Goal: Task Accomplishment & Management: Manage account settings

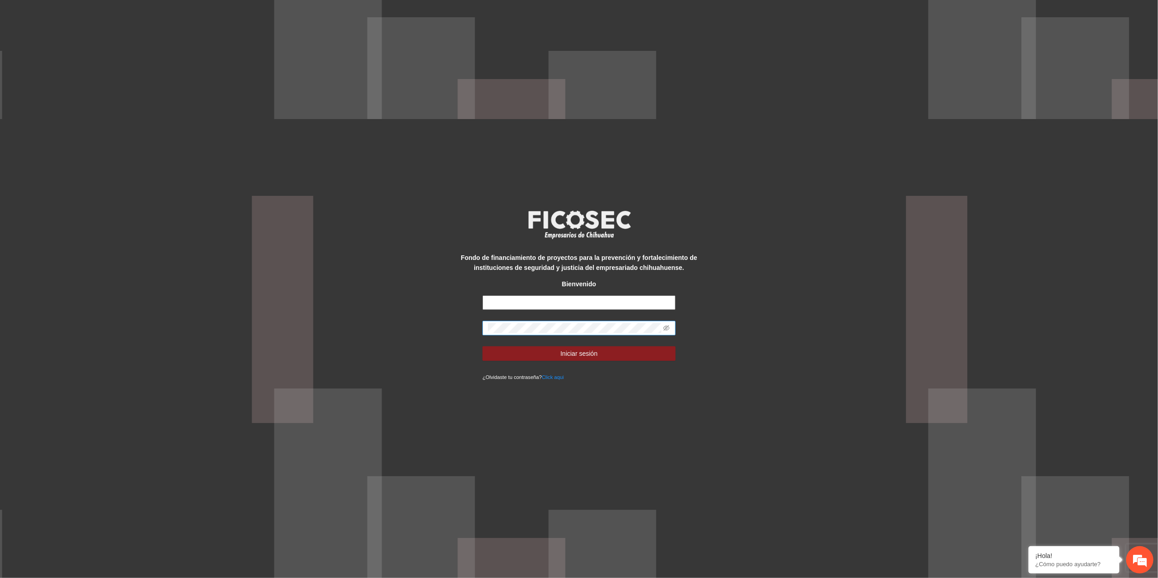
type input "**********"
click at [307, 347] on div "**********" at bounding box center [579, 289] width 1158 height 578
click at [482, 346] on button "Iniciar sesión" at bounding box center [578, 353] width 193 height 15
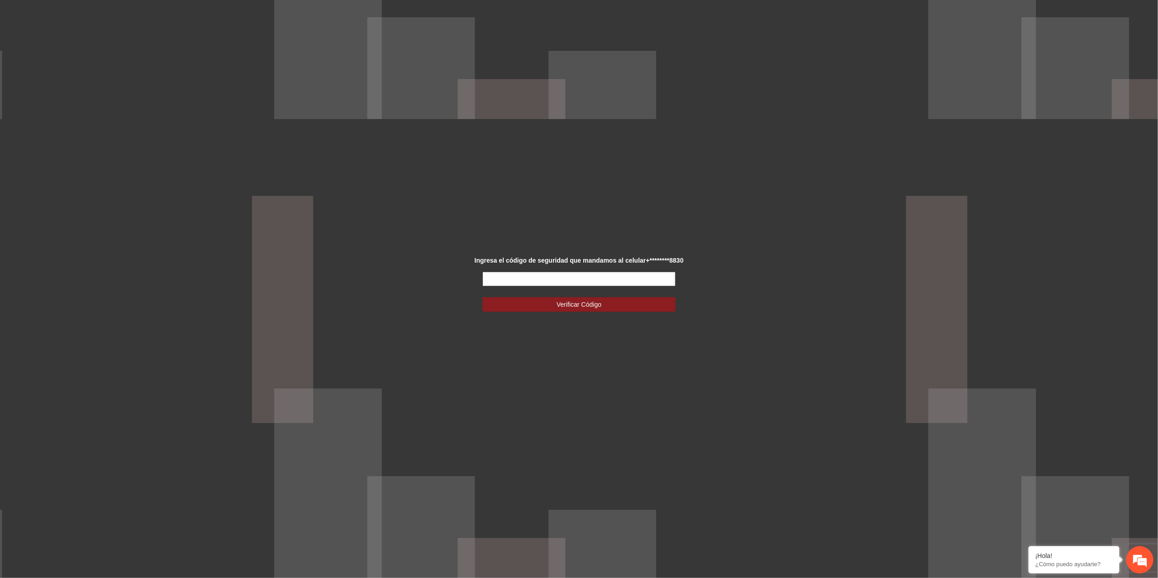
click at [580, 282] on input "text" at bounding box center [578, 279] width 193 height 15
type input "******"
click at [583, 308] on span "Verificar Código" at bounding box center [578, 304] width 45 height 10
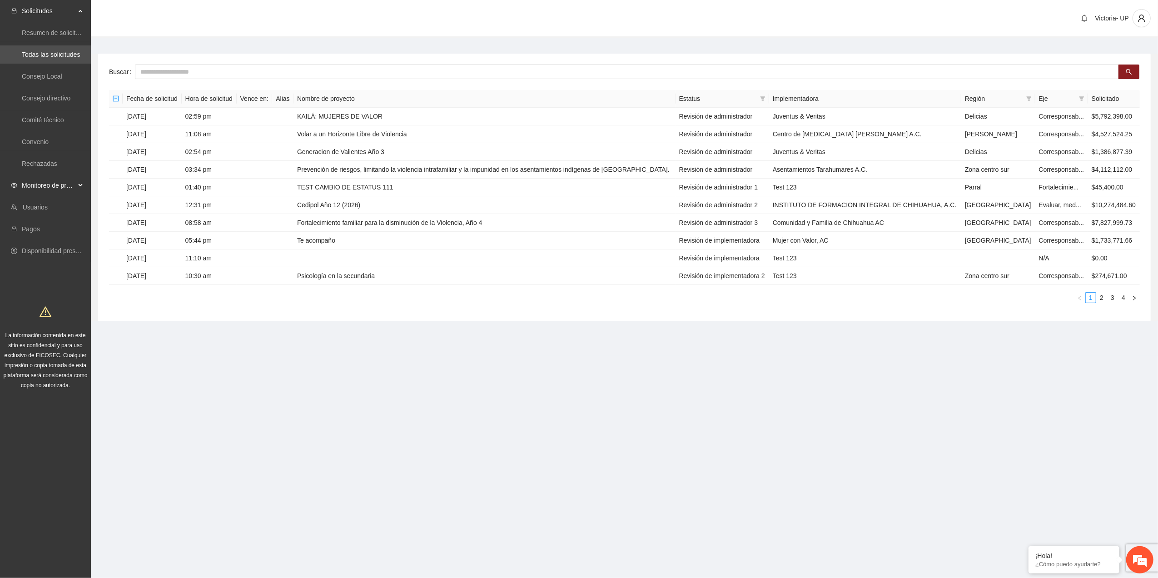
click at [32, 186] on span "Monitoreo de proyectos" at bounding box center [49, 185] width 54 height 18
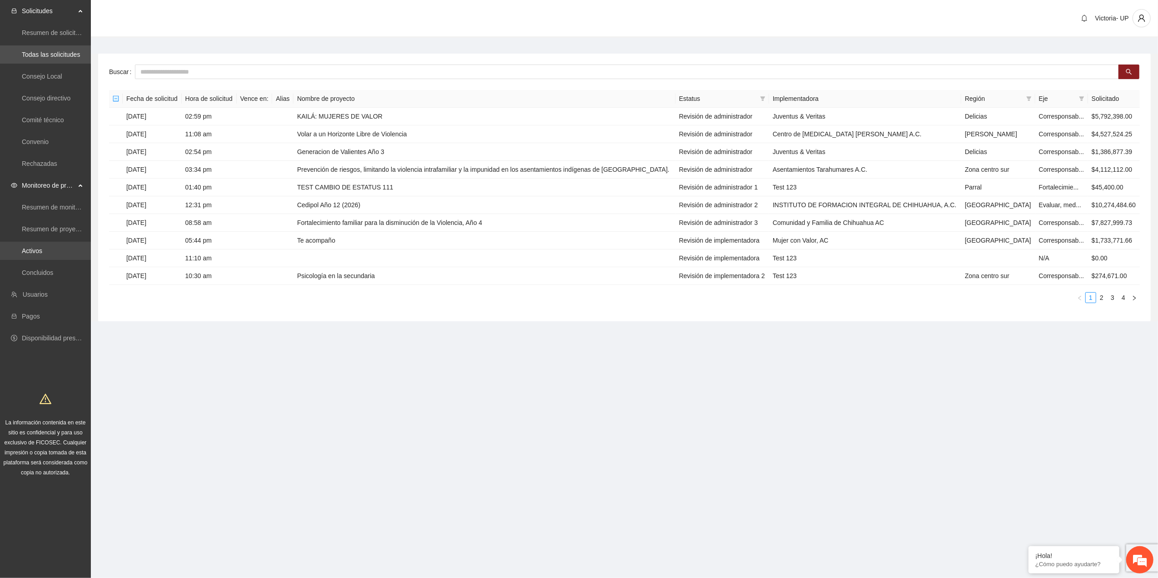
drag, startPoint x: 35, startPoint y: 255, endPoint x: 35, endPoint y: 247, distance: 7.7
click at [35, 254] on link "Activos" at bounding box center [32, 250] width 20 height 7
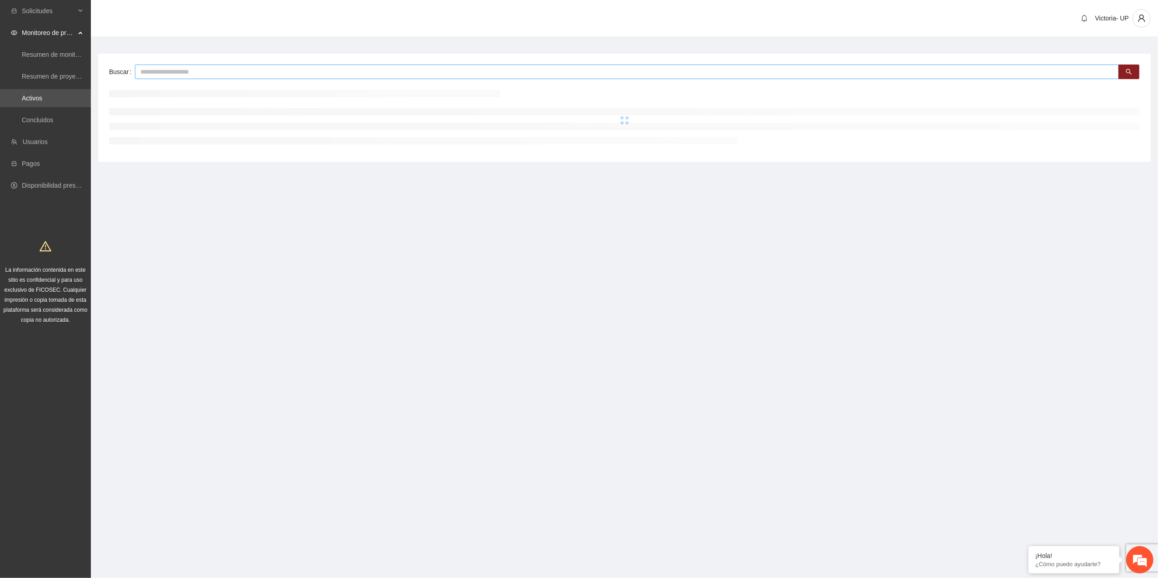
click at [192, 72] on input "text" at bounding box center [627, 71] width 984 height 15
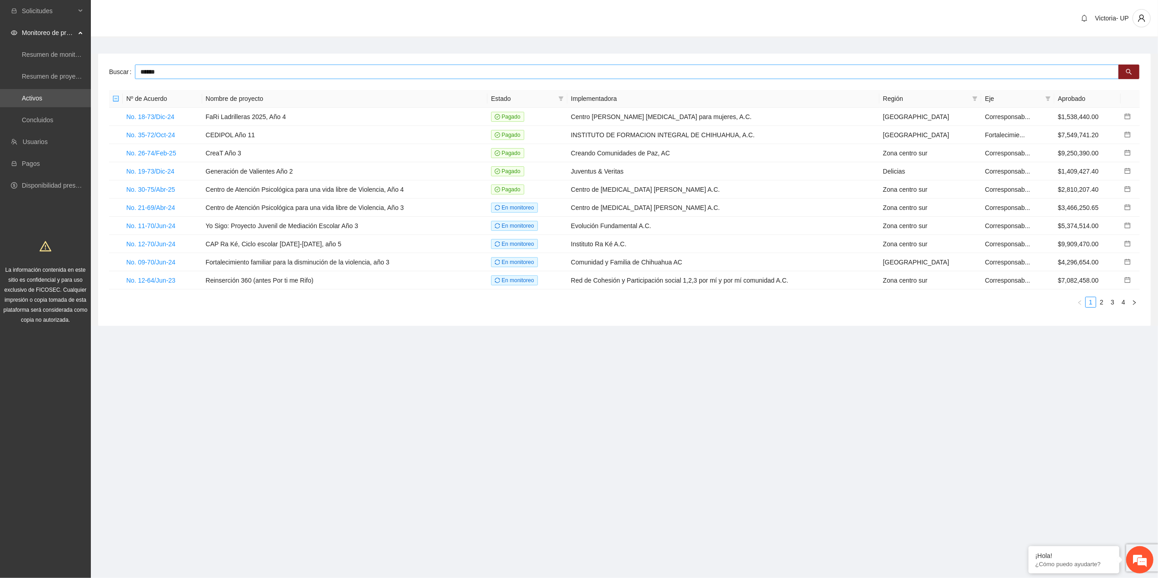
type input "******"
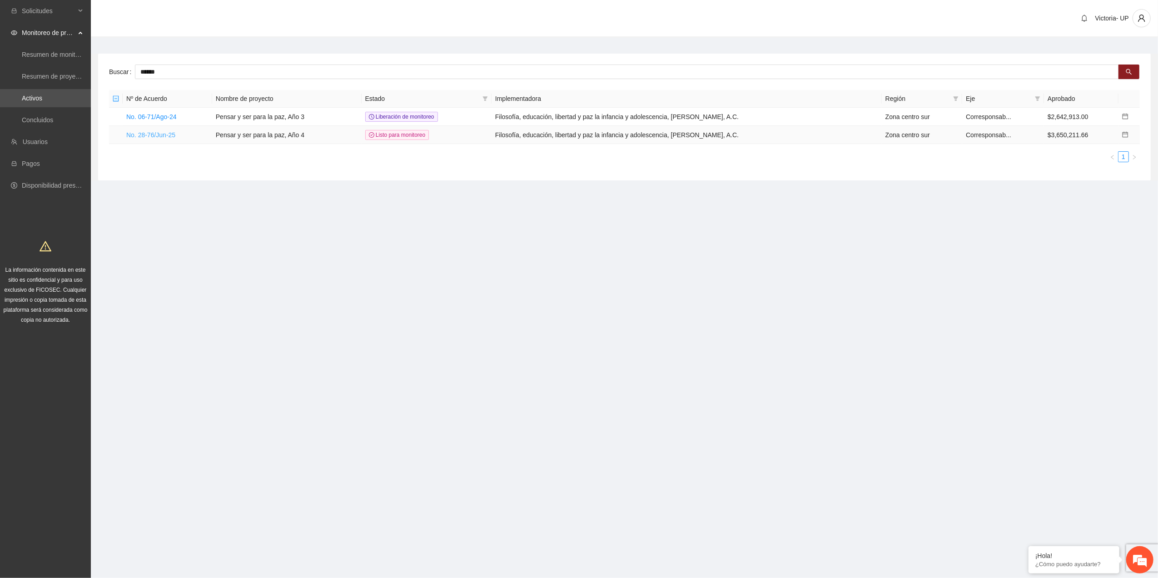
click at [173, 131] on link "No. 28-76/Jun-25" at bounding box center [150, 134] width 49 height 7
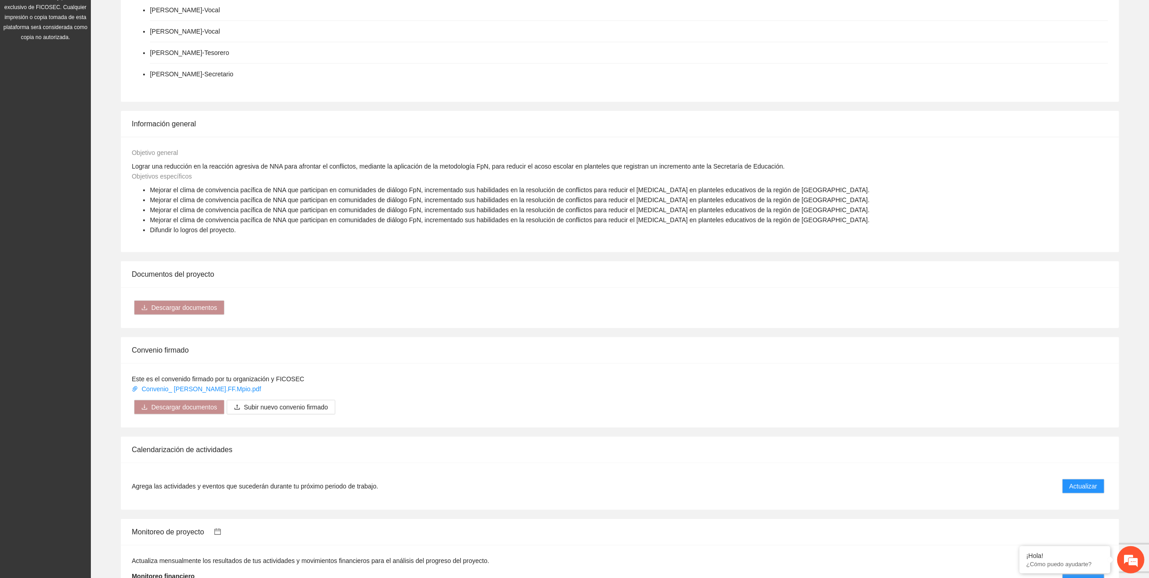
scroll to position [545, 0]
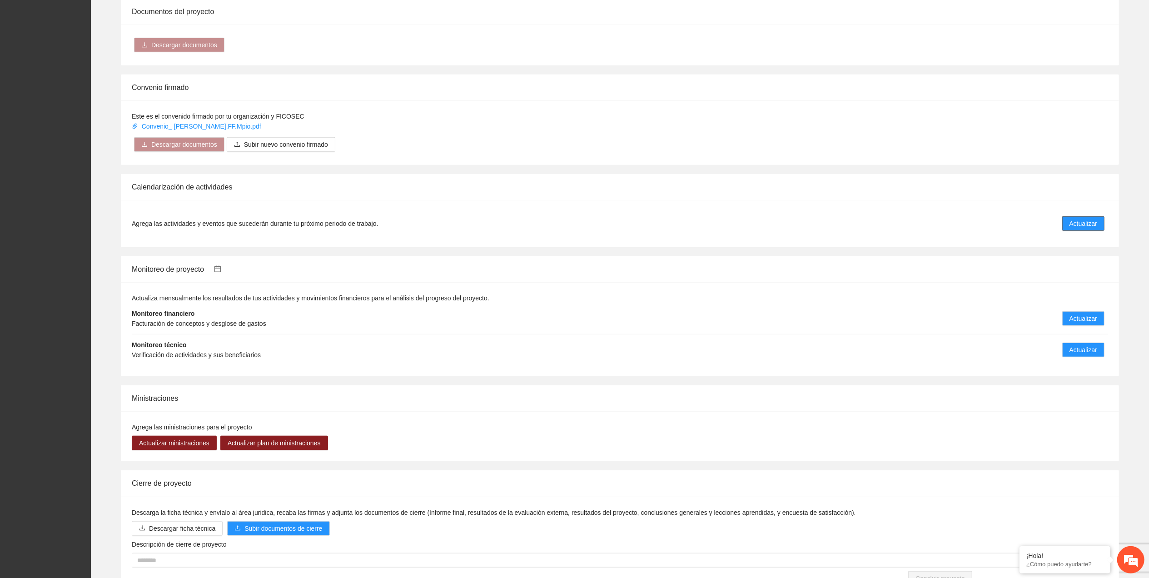
click at [1078, 224] on span "Actualizar" at bounding box center [1083, 223] width 28 height 10
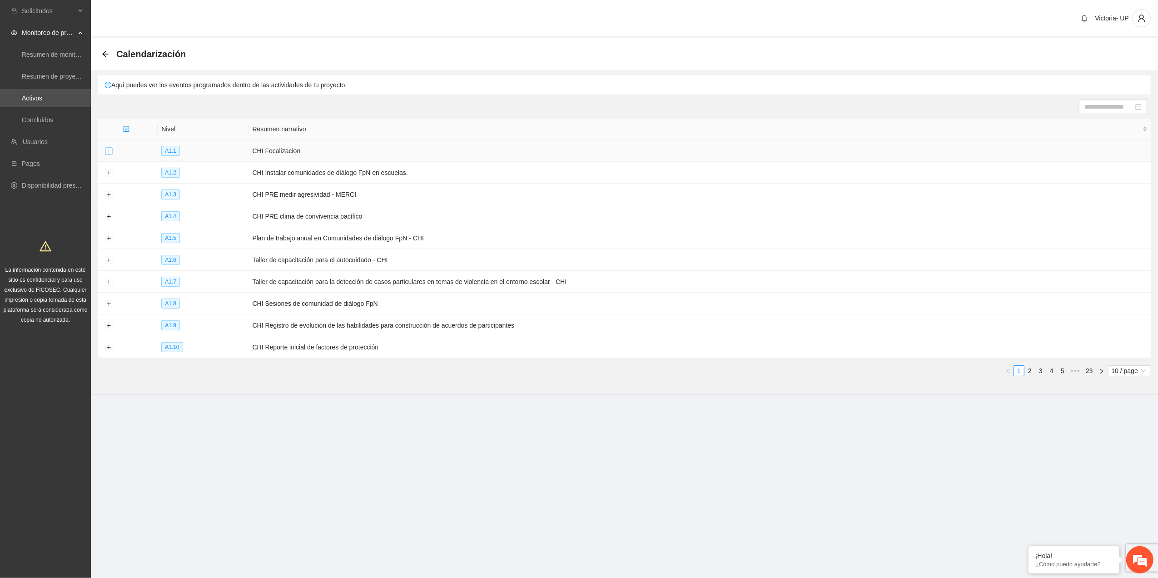
click at [109, 153] on button "Expand row" at bounding box center [108, 151] width 7 height 7
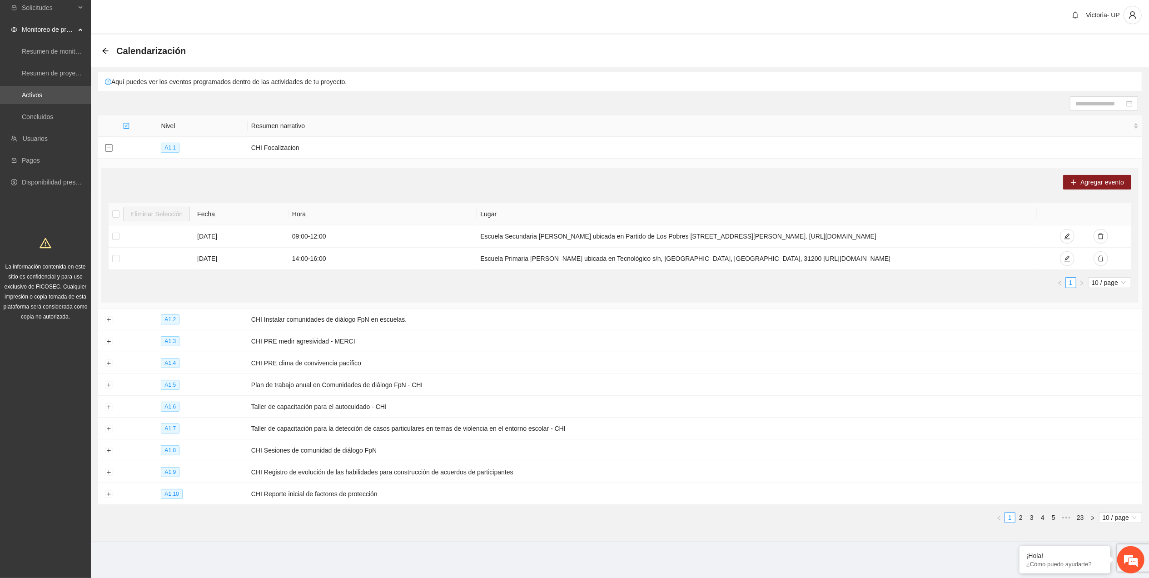
scroll to position [5, 0]
click at [1022, 520] on link "2" at bounding box center [1021, 517] width 10 height 10
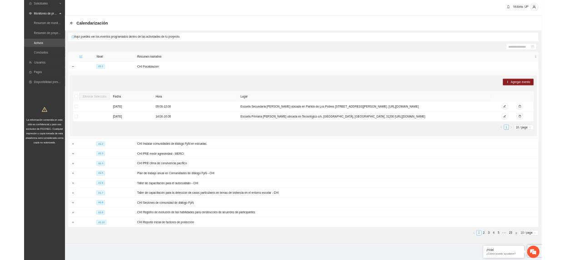
scroll to position [0, 0]
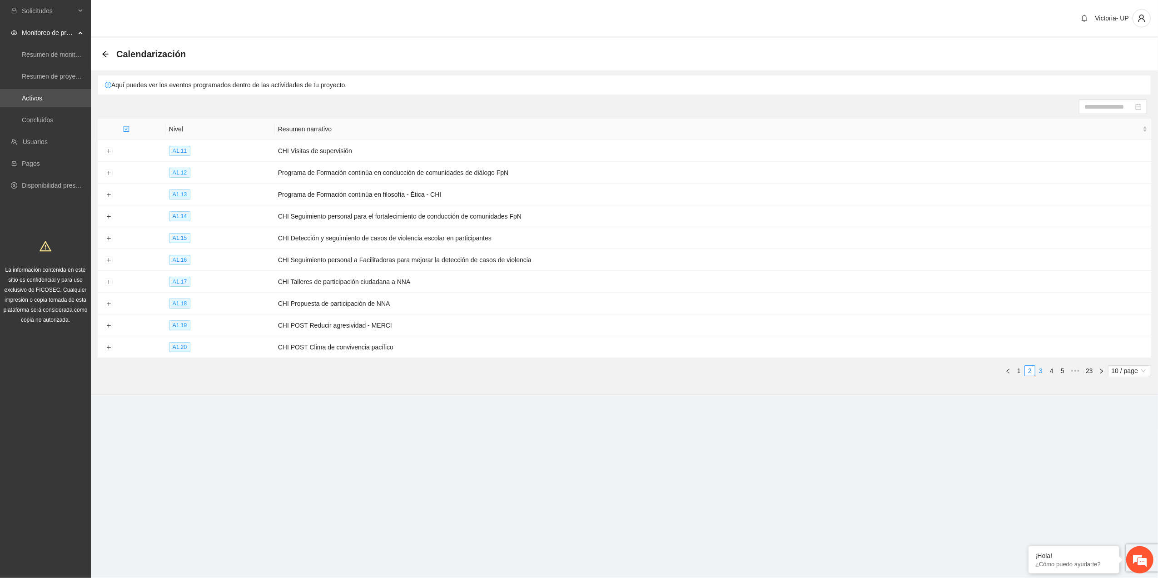
click at [1042, 371] on link "3" at bounding box center [1041, 371] width 10 height 10
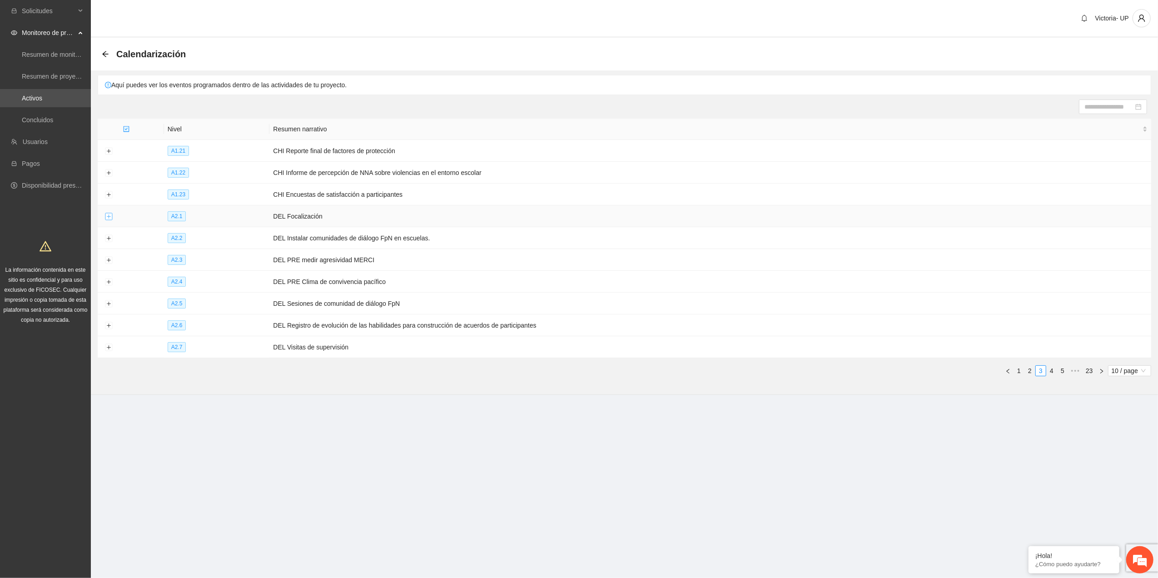
click at [106, 216] on button "Expand row" at bounding box center [108, 216] width 7 height 7
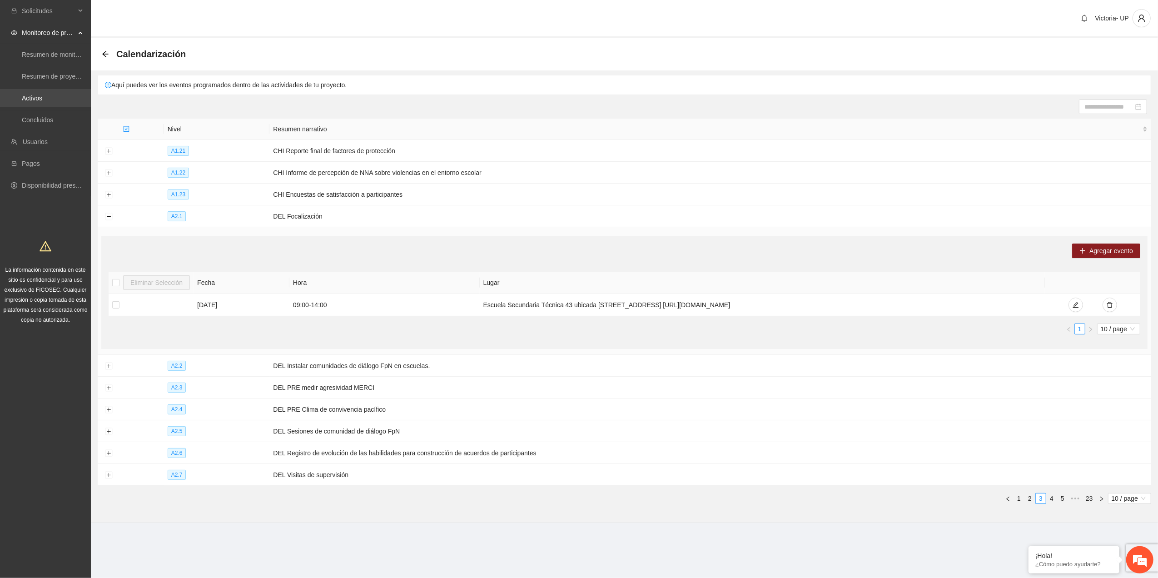
drag, startPoint x: 50, startPoint y: 95, endPoint x: 57, endPoint y: 93, distance: 7.8
click at [42, 95] on link "Activos" at bounding box center [32, 97] width 20 height 7
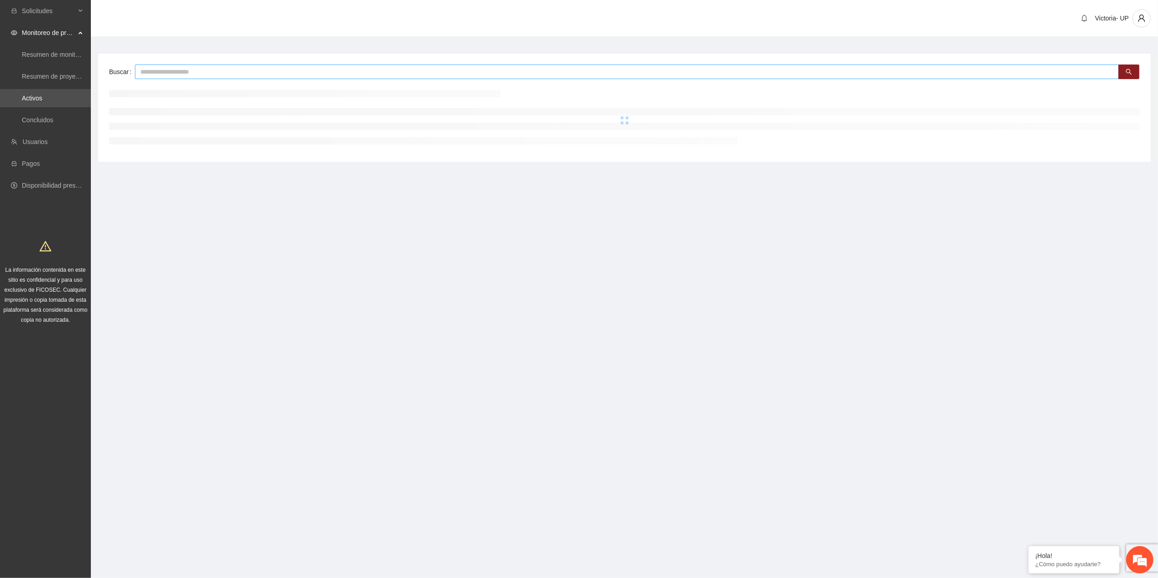
click at [173, 74] on input "text" at bounding box center [627, 71] width 984 height 15
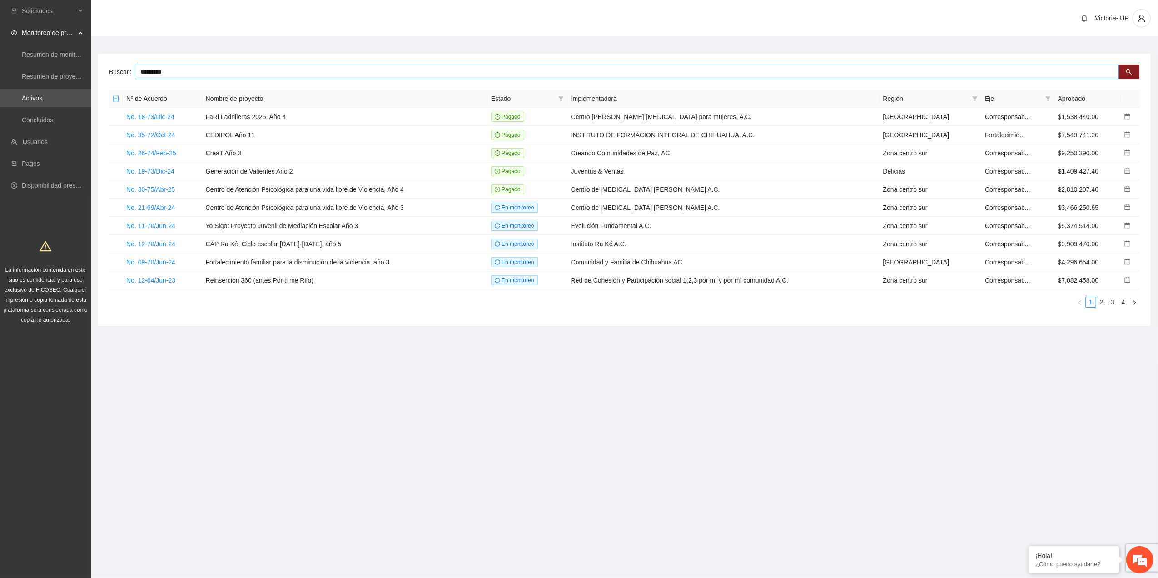
type input "*********"
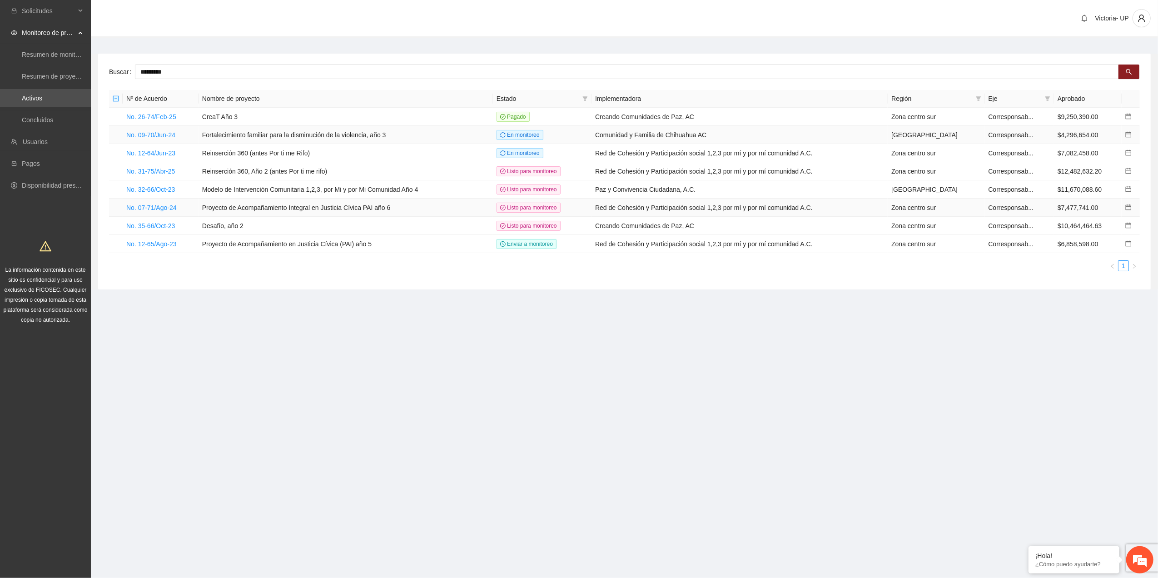
drag, startPoint x: 165, startPoint y: 130, endPoint x: 273, endPoint y: 200, distance: 128.0
click at [165, 129] on td "No. 09-70/Jun-24" at bounding box center [161, 135] width 76 height 18
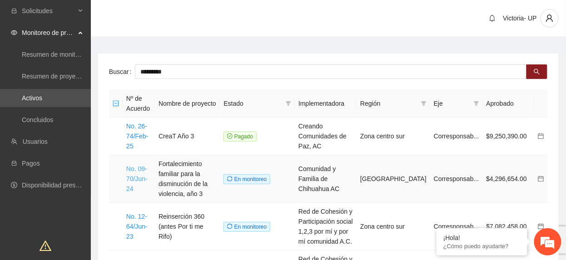
click at [132, 182] on link "No. 09-70/Jun-24" at bounding box center [136, 178] width 21 height 27
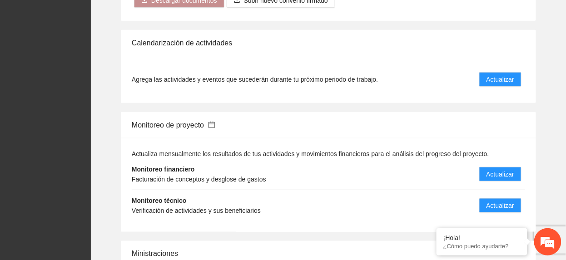
scroll to position [1150, 0]
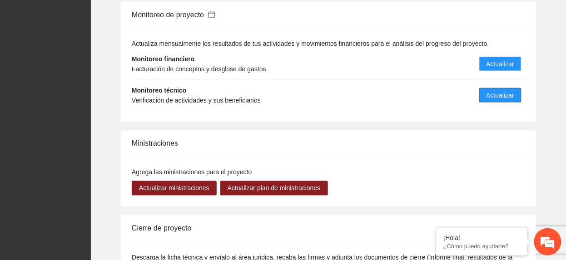
click at [510, 90] on span "Actualizar" at bounding box center [500, 95] width 28 height 10
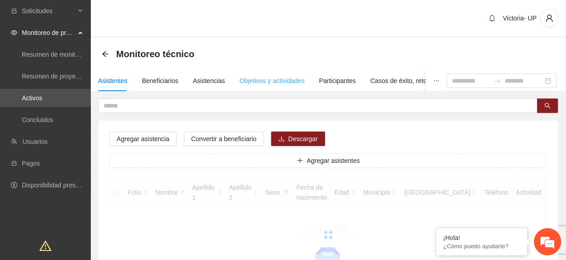
click at [265, 74] on div "Objetivos y actividades" at bounding box center [272, 80] width 65 height 21
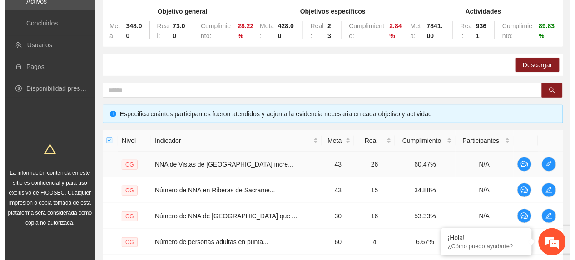
scroll to position [336, 0]
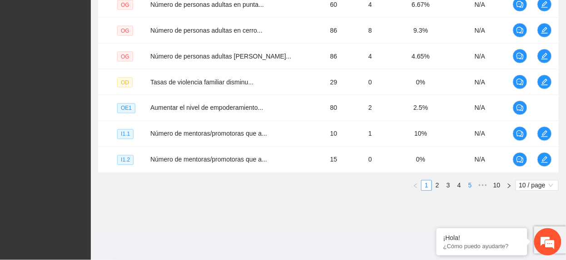
click at [471, 184] on link "5" at bounding box center [470, 186] width 10 height 10
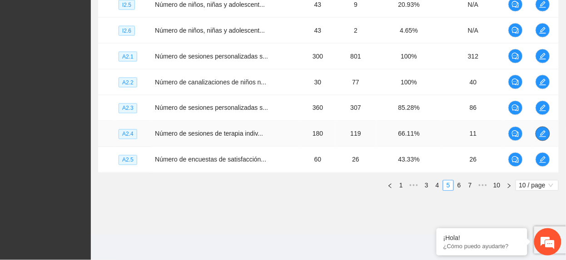
click at [545, 133] on icon "edit" at bounding box center [542, 133] width 7 height 7
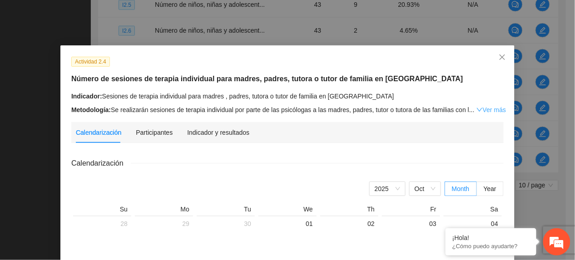
click at [478, 109] on link "Ver más" at bounding box center [491, 109] width 30 height 7
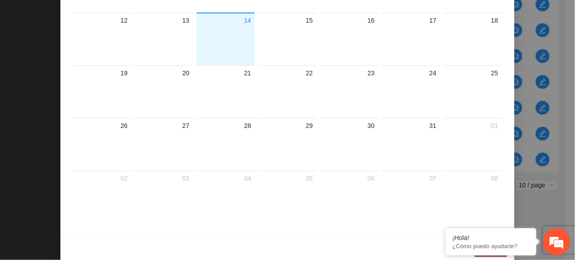
scroll to position [15, 0]
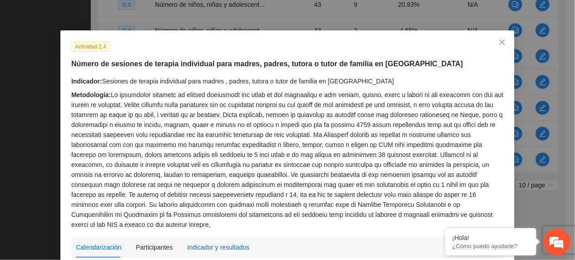
click at [228, 243] on div "Indicador y resultados" at bounding box center [218, 248] width 62 height 10
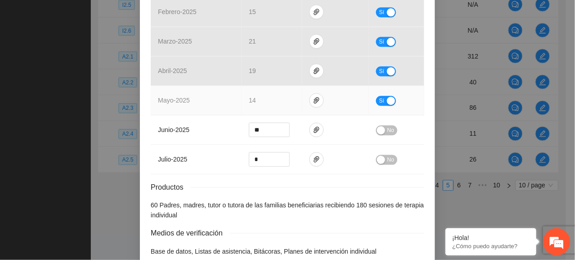
scroll to position [578, 0]
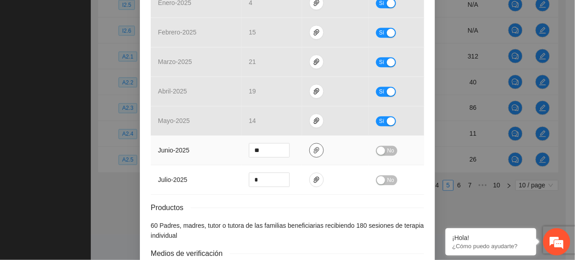
click at [310, 147] on span "paper-clip" at bounding box center [317, 150] width 14 height 7
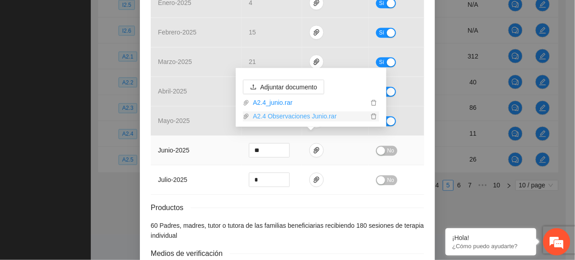
drag, startPoint x: 300, startPoint y: 114, endPoint x: 300, endPoint y: 119, distance: 4.6
click at [300, 114] on link "A2.4 Observaciones Junio.rar" at bounding box center [308, 117] width 119 height 10
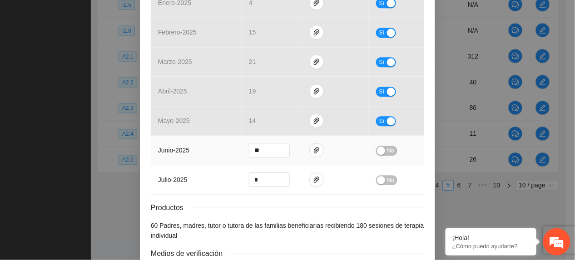
drag, startPoint x: 386, startPoint y: 144, endPoint x: 353, endPoint y: 97, distance: 57.2
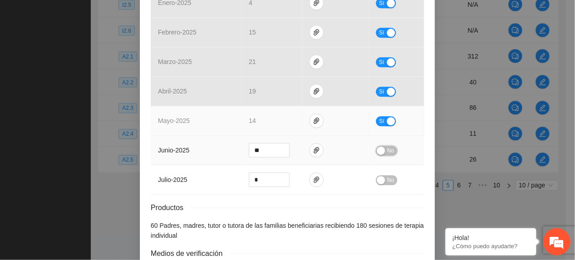
click at [387, 146] on span "No" at bounding box center [390, 151] width 7 height 10
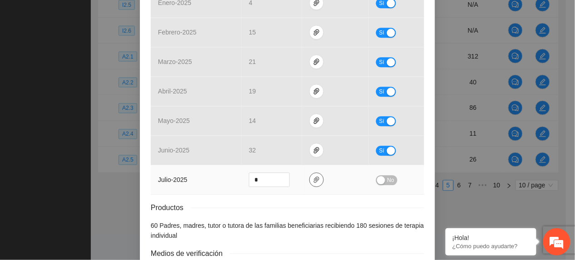
click at [310, 176] on span "paper-clip" at bounding box center [317, 179] width 14 height 7
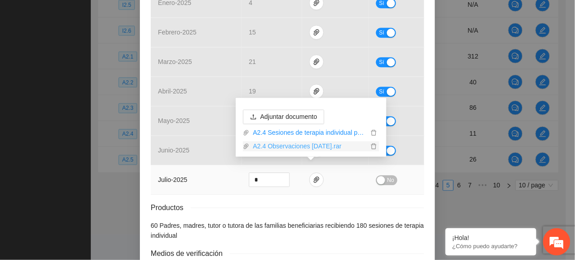
click at [305, 143] on link "A2.4 Observaciones Julio2.rar" at bounding box center [308, 147] width 119 height 10
click at [385, 177] on td "No" at bounding box center [396, 180] width 55 height 30
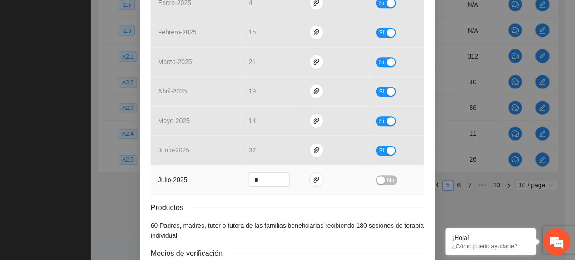
click at [387, 175] on span "No" at bounding box center [390, 180] width 7 height 10
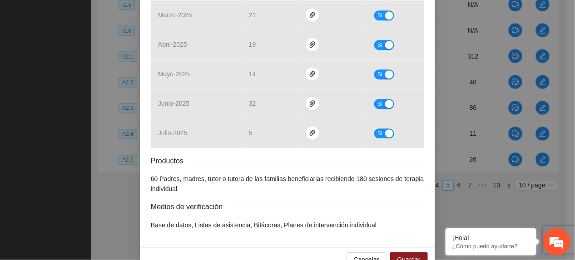
scroll to position [638, 0]
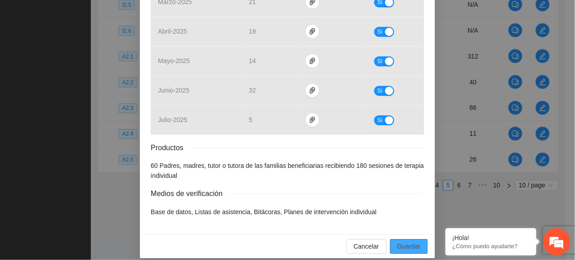
click at [405, 242] on span "Guardar" at bounding box center [408, 247] width 23 height 10
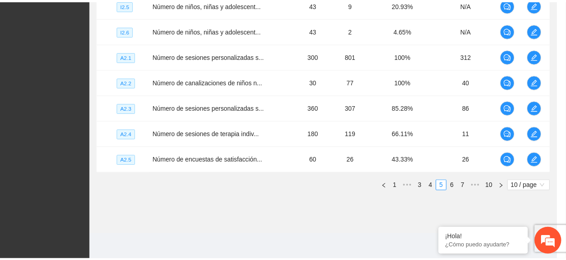
scroll to position [0, 0]
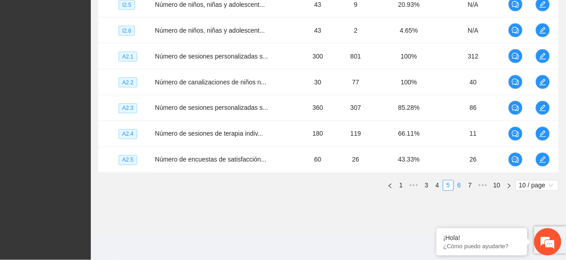
click at [458, 189] on link "6" at bounding box center [459, 186] width 10 height 10
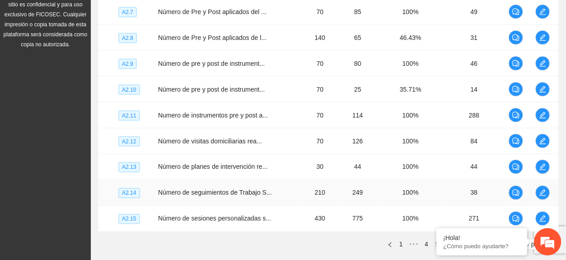
scroll to position [336, 0]
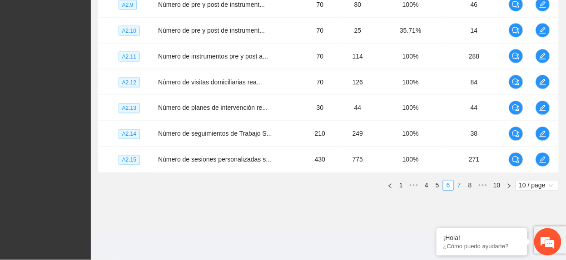
click at [458, 182] on link "7" at bounding box center [459, 186] width 10 height 10
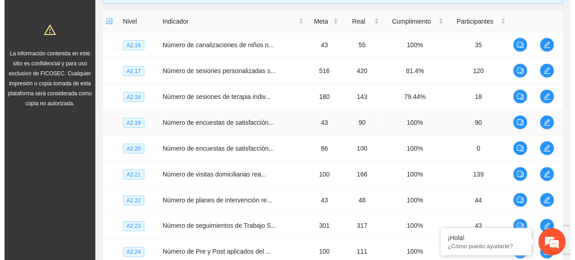
scroll to position [215, 0]
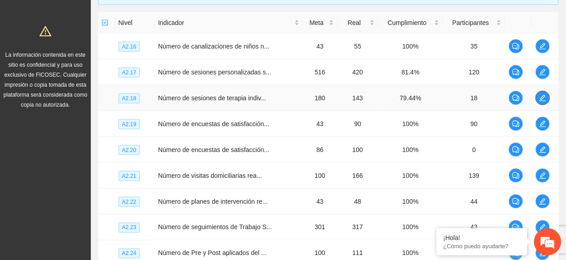
click at [541, 98] on icon "edit" at bounding box center [542, 97] width 7 height 7
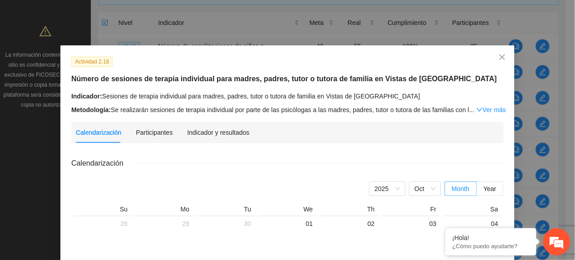
click at [230, 140] on div "Indicador y resultados" at bounding box center [218, 132] width 62 height 21
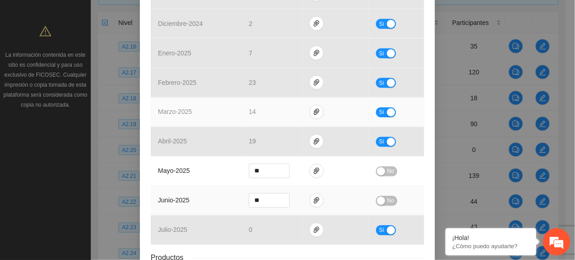
scroll to position [429, 0]
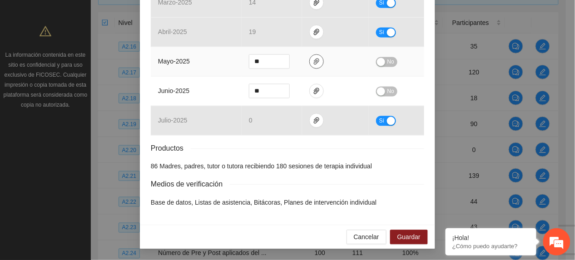
click at [314, 59] on icon "paper-clip" at bounding box center [316, 62] width 5 height 6
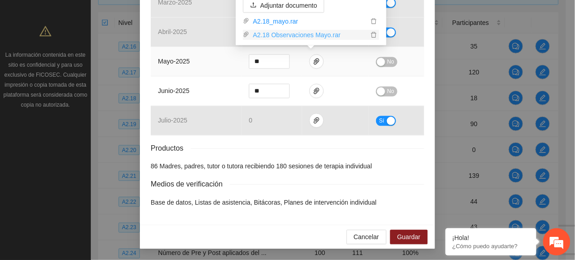
click at [315, 35] on link "A2.18 Observaciones Mayo.rar" at bounding box center [308, 35] width 119 height 10
click at [293, 92] on td "**" at bounding box center [272, 92] width 60 height 30
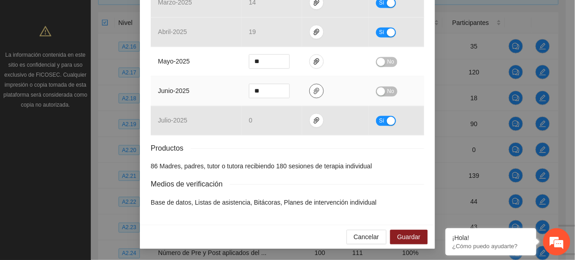
click at [313, 88] on icon "paper-clip" at bounding box center [316, 91] width 7 height 7
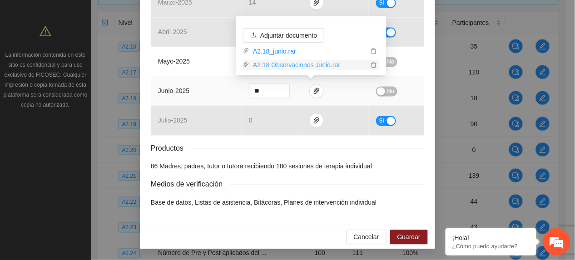
click at [291, 66] on link "A2.18 Observaciones Junio.rar" at bounding box center [308, 65] width 119 height 10
drag, startPoint x: 188, startPoint y: 84, endPoint x: 211, endPoint y: 69, distance: 27.7
click at [189, 82] on td "junio - 2025" at bounding box center [196, 92] width 91 height 30
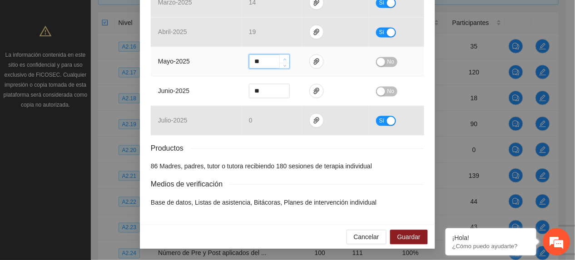
click at [283, 59] on icon "up" at bounding box center [284, 59] width 3 height 3
click at [282, 59] on span "up" at bounding box center [284, 59] width 5 height 5
type input "**"
click at [282, 59] on span "up" at bounding box center [284, 59] width 5 height 5
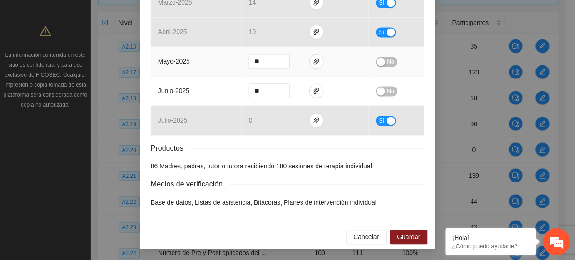
drag, startPoint x: 390, startPoint y: 59, endPoint x: 393, endPoint y: 52, distance: 8.1
click at [389, 59] on span "No" at bounding box center [390, 62] width 7 height 10
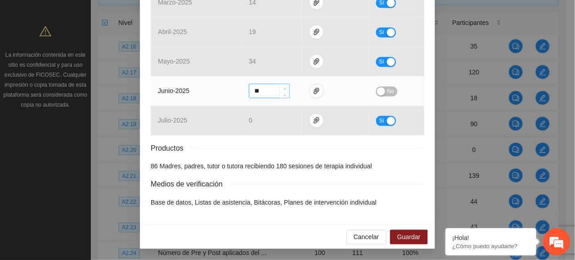
type input "**"
click at [282, 90] on span "up" at bounding box center [284, 88] width 5 height 5
click at [387, 90] on span "No" at bounding box center [390, 92] width 7 height 10
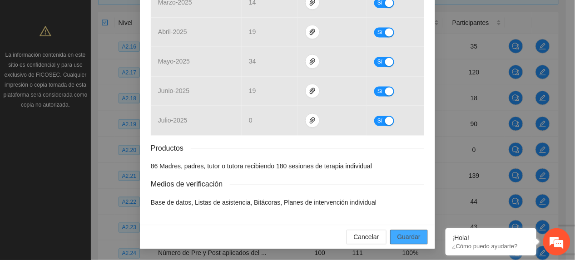
click at [413, 240] on span "Guardar" at bounding box center [408, 238] width 23 height 10
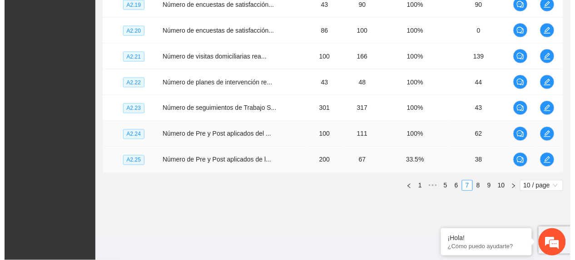
scroll to position [336, 0]
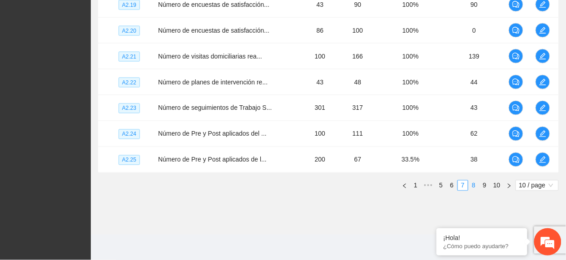
click at [469, 189] on link "8" at bounding box center [474, 186] width 10 height 10
click at [542, 87] on button "button" at bounding box center [542, 82] width 15 height 15
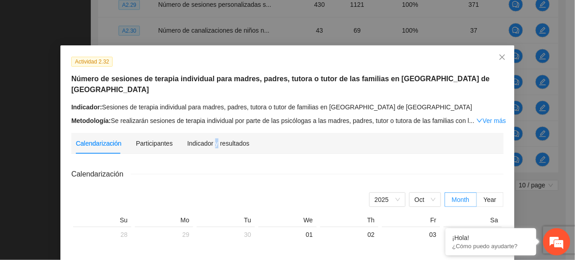
click at [211, 139] on div "Indicador y resultados" at bounding box center [218, 143] width 62 height 21
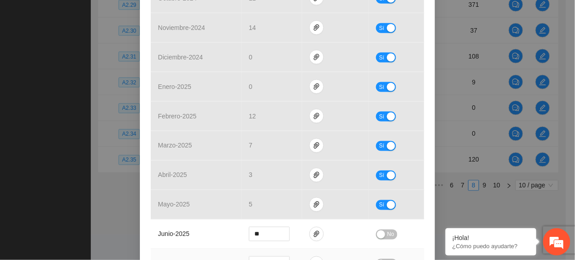
scroll to position [424, 0]
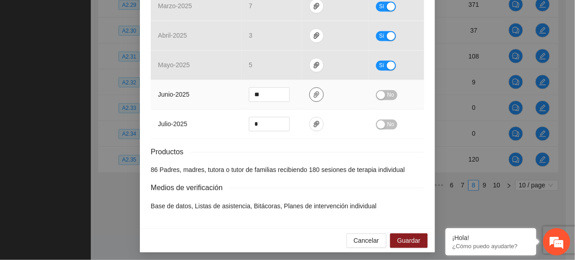
click at [313, 92] on icon "paper-clip" at bounding box center [316, 94] width 7 height 7
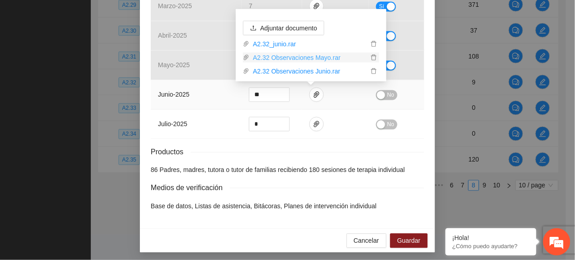
click at [298, 59] on link "A2.32 Observaciones Mayo.rar" at bounding box center [308, 58] width 119 height 10
click at [282, 68] on link "A2.32 Observaciones Junio.rar" at bounding box center [308, 71] width 119 height 10
click at [212, 98] on td "junio - 2025" at bounding box center [196, 95] width 91 height 30
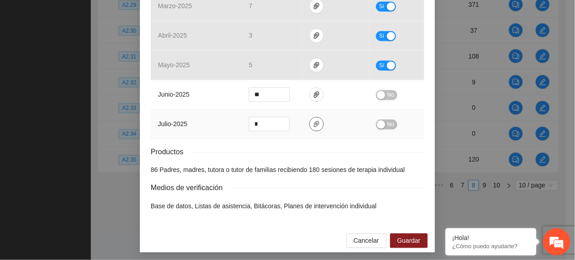
click at [313, 128] on icon "paper-clip" at bounding box center [316, 124] width 7 height 7
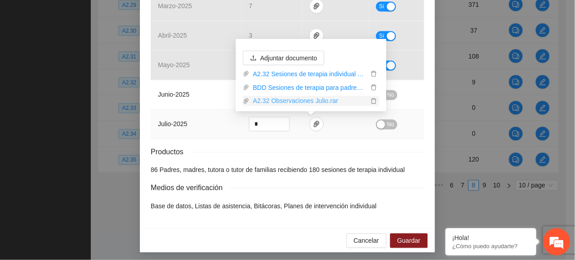
click at [282, 102] on link "A2.32 Observaciones Julio.rar" at bounding box center [308, 101] width 119 height 10
drag, startPoint x: 181, startPoint y: 95, endPoint x: 233, endPoint y: 94, distance: 52.3
click at [182, 95] on span "junio - 2025" at bounding box center [173, 94] width 31 height 7
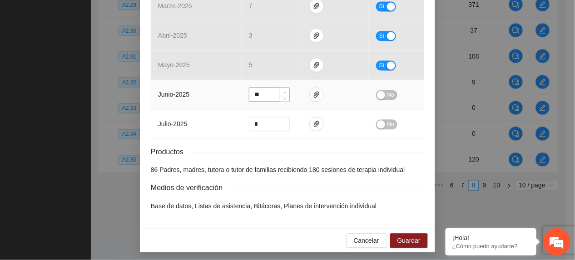
type input "**"
click at [283, 94] on span "Increase Value" at bounding box center [284, 92] width 10 height 8
click at [388, 97] on span "No" at bounding box center [390, 95] width 7 height 10
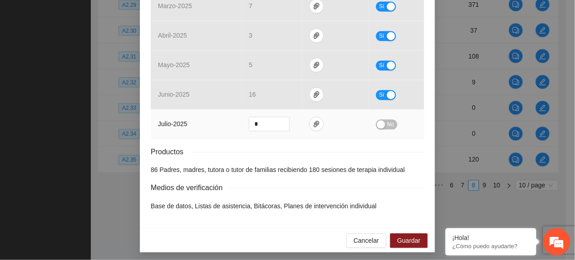
click at [389, 124] on span "No" at bounding box center [390, 125] width 7 height 10
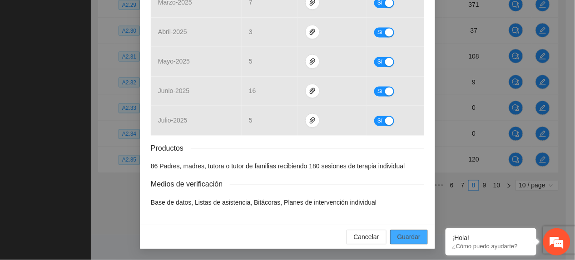
scroll to position [429, 0]
click at [400, 234] on span "Guardar" at bounding box center [408, 238] width 23 height 10
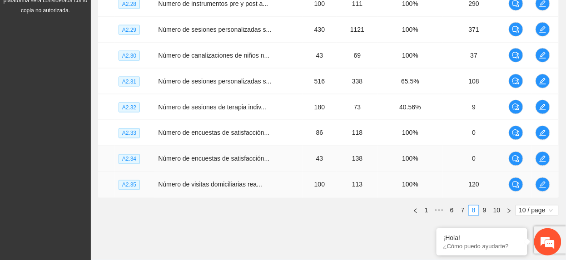
scroll to position [336, 0]
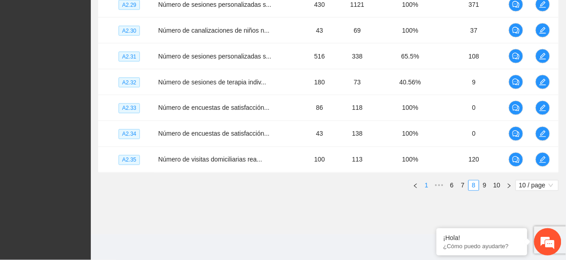
click at [415, 186] on icon "left" at bounding box center [415, 185] width 5 height 5
click at [415, 183] on link "1" at bounding box center [416, 186] width 10 height 10
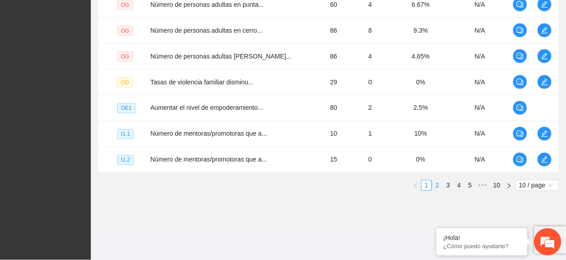
click at [436, 183] on link "2" at bounding box center [437, 186] width 10 height 10
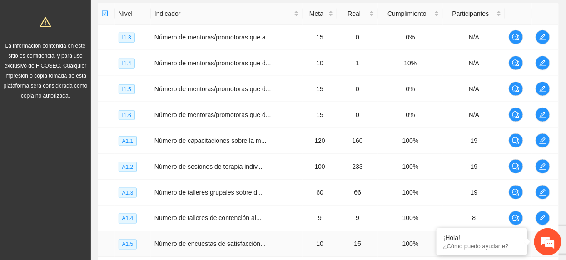
scroll to position [215, 0]
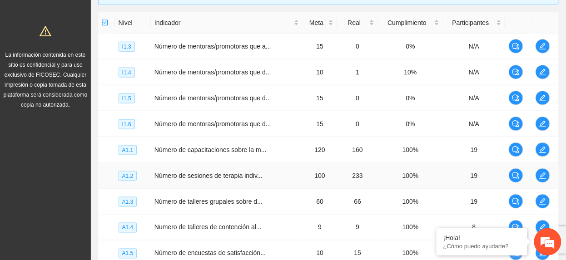
click at [217, 185] on td "Número de sesiones de terapia indiv..." at bounding box center [227, 176] width 152 height 26
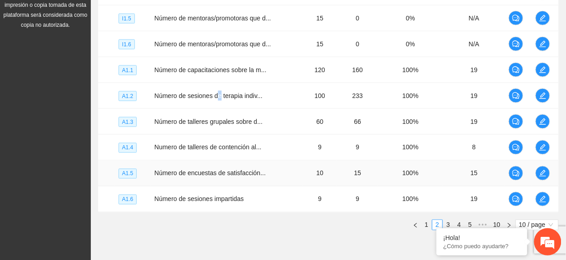
scroll to position [336, 0]
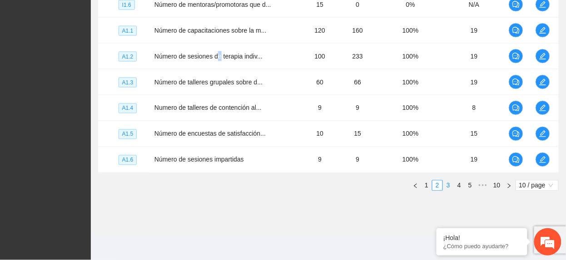
click at [446, 186] on link "3" at bounding box center [448, 186] width 10 height 10
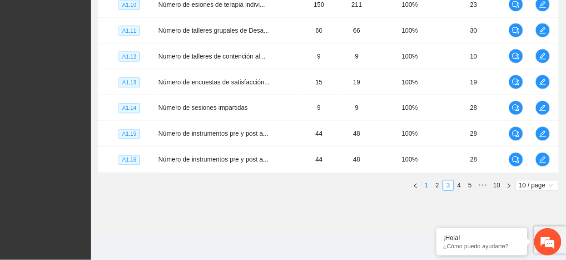
click at [427, 191] on li "1" at bounding box center [426, 185] width 11 height 11
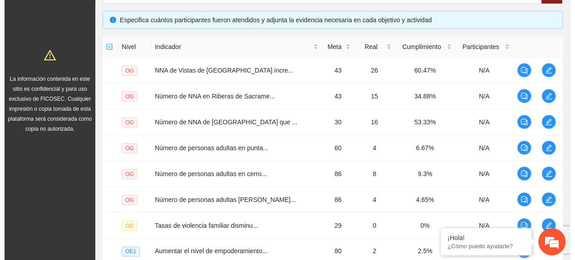
scroll to position [215, 0]
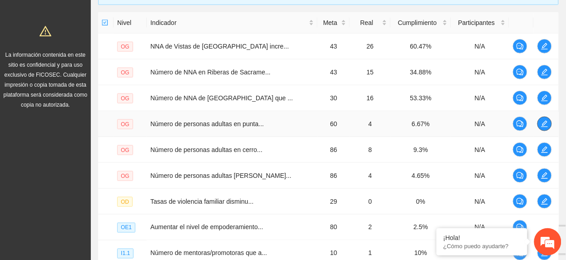
click at [541, 125] on icon "edit" at bounding box center [544, 123] width 7 height 7
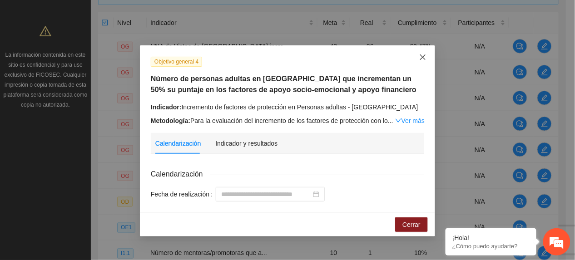
click at [434, 47] on span "Close" at bounding box center [423, 57] width 25 height 25
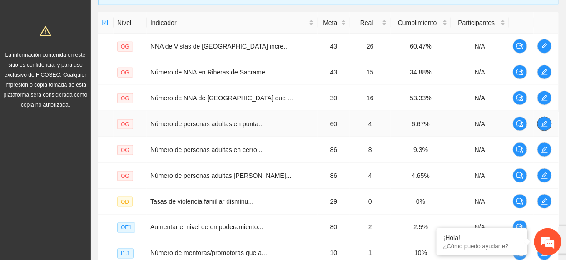
click at [543, 122] on icon "edit" at bounding box center [544, 123] width 7 height 7
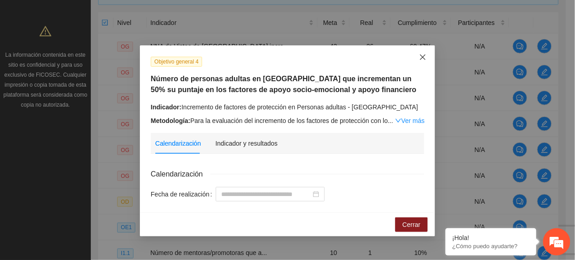
click at [426, 60] on icon "close" at bounding box center [422, 57] width 7 height 7
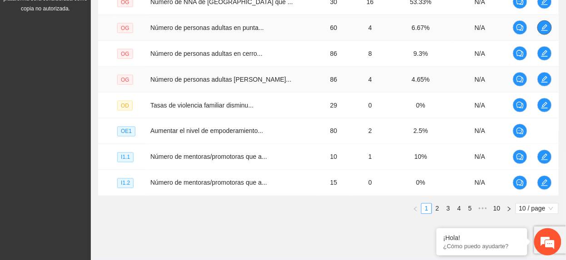
scroll to position [336, 0]
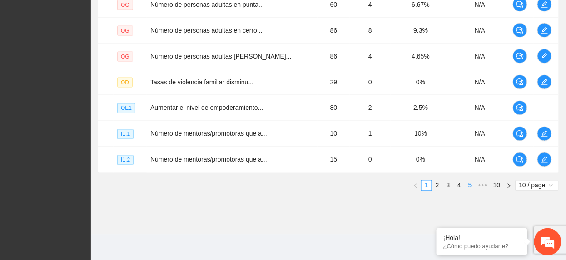
click at [468, 181] on link "5" at bounding box center [470, 186] width 10 height 10
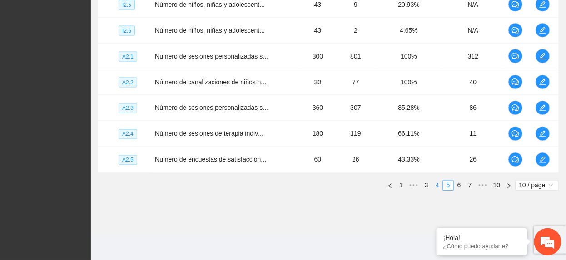
click at [436, 186] on link "4" at bounding box center [437, 186] width 10 height 10
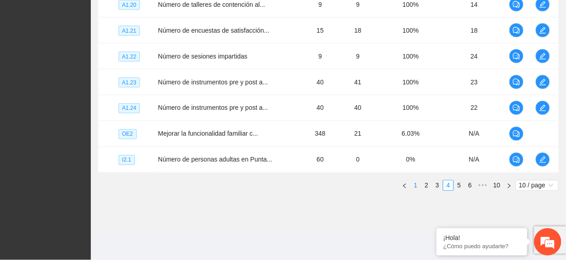
click at [416, 184] on link "1" at bounding box center [416, 186] width 10 height 10
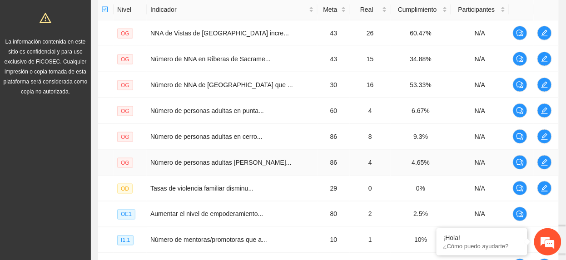
scroll to position [215, 0]
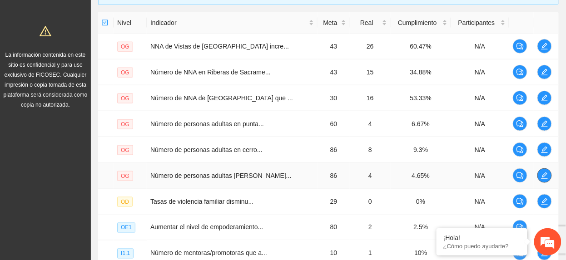
click at [539, 177] on span "edit" at bounding box center [545, 175] width 14 height 7
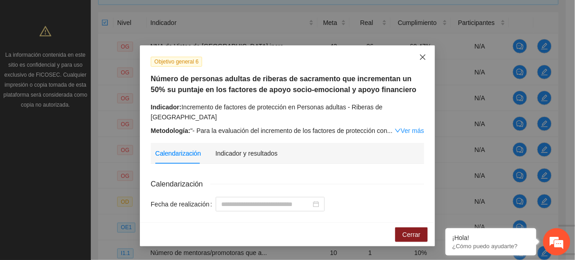
click at [424, 60] on icon "close" at bounding box center [422, 57] width 7 height 7
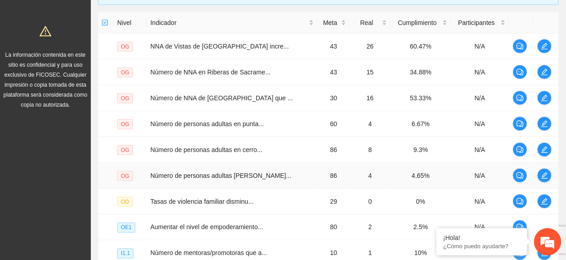
click at [366, 170] on td "4" at bounding box center [370, 176] width 41 height 26
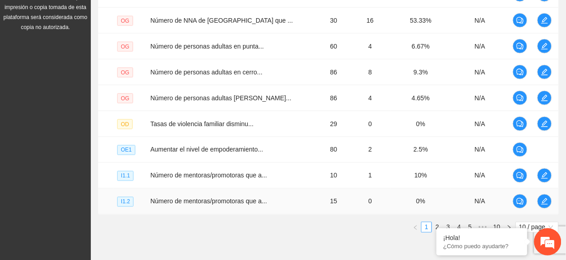
scroll to position [336, 0]
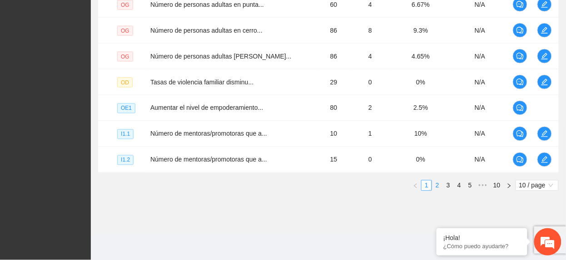
click at [438, 189] on link "2" at bounding box center [437, 186] width 10 height 10
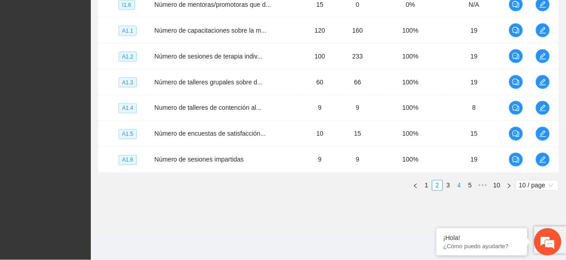
click at [456, 189] on link "4" at bounding box center [459, 186] width 10 height 10
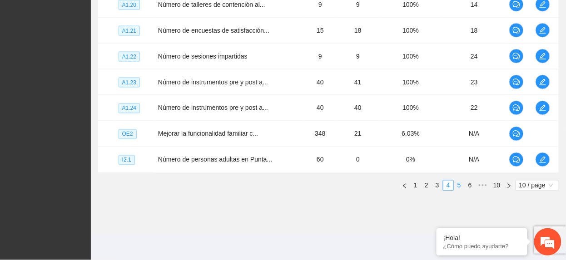
click at [461, 186] on link "5" at bounding box center [459, 186] width 10 height 10
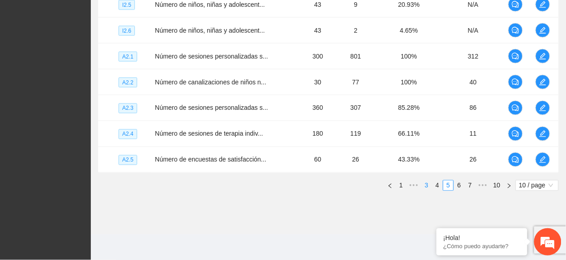
click at [438, 186] on link "4" at bounding box center [437, 186] width 10 height 10
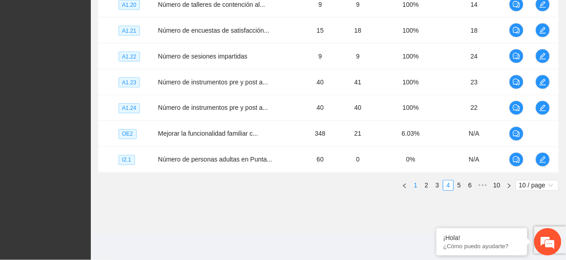
click at [418, 184] on link "1" at bounding box center [416, 186] width 10 height 10
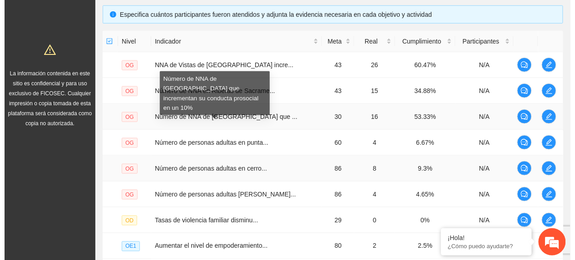
scroll to position [215, 0]
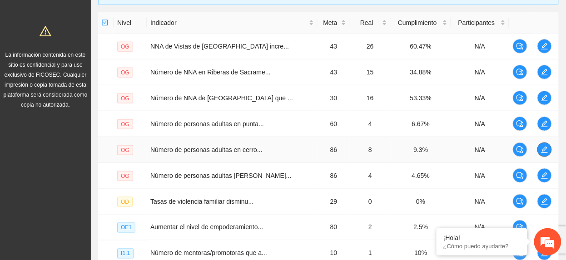
click at [541, 151] on icon "edit" at bounding box center [544, 149] width 7 height 7
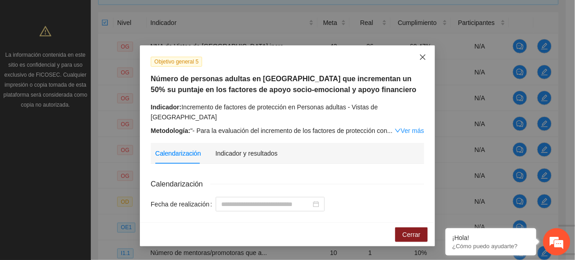
drag, startPoint x: 424, startPoint y: 62, endPoint x: 372, endPoint y: 89, distance: 59.1
click at [418, 64] on span "Close" at bounding box center [423, 57] width 25 height 25
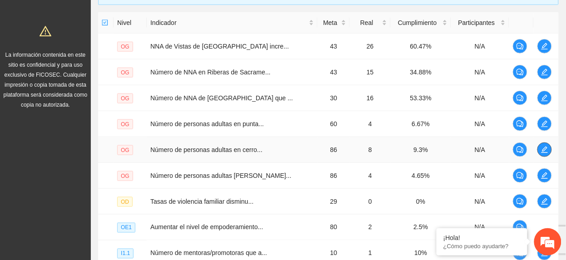
click at [543, 149] on icon "edit" at bounding box center [544, 149] width 7 height 7
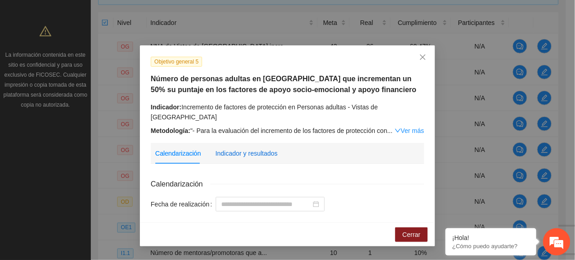
click at [264, 149] on div "Indicador y resultados" at bounding box center [246, 154] width 62 height 10
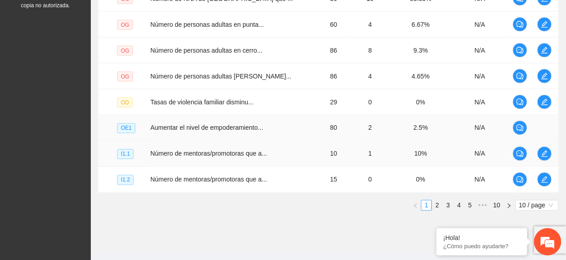
scroll to position [336, 0]
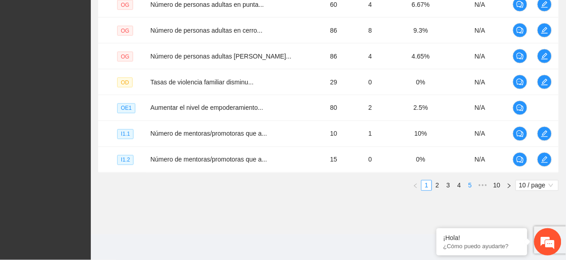
click at [472, 185] on link "5" at bounding box center [470, 186] width 10 height 10
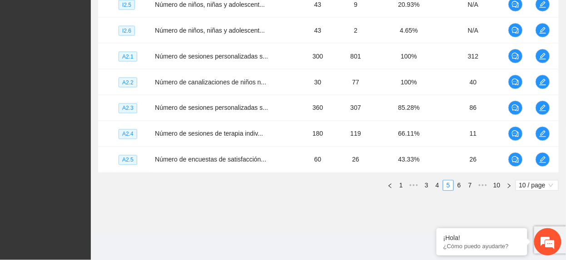
drag, startPoint x: 396, startPoint y: 188, endPoint x: 401, endPoint y: 180, distance: 9.4
click at [396, 189] on link "1" at bounding box center [401, 186] width 10 height 10
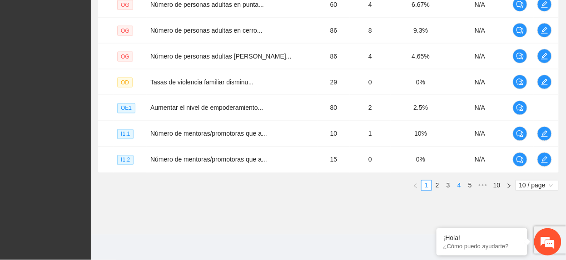
click at [459, 189] on link "4" at bounding box center [459, 186] width 10 height 10
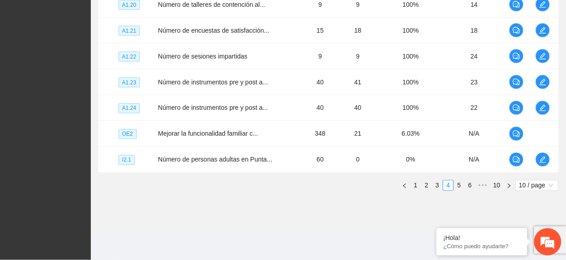
drag, startPoint x: 461, startPoint y: 189, endPoint x: 451, endPoint y: 173, distance: 18.8
click at [461, 190] on link "5" at bounding box center [459, 186] width 10 height 10
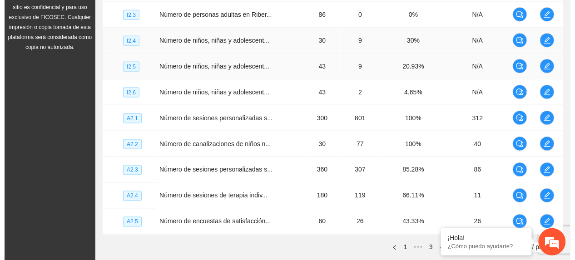
scroll to position [275, 0]
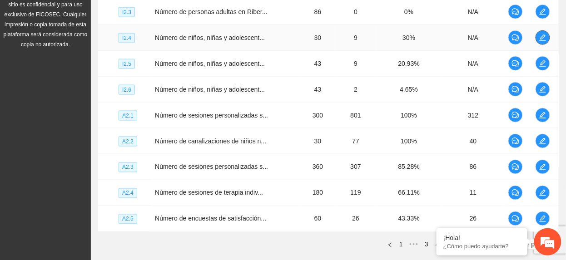
click at [543, 41] on icon "edit" at bounding box center [542, 37] width 7 height 7
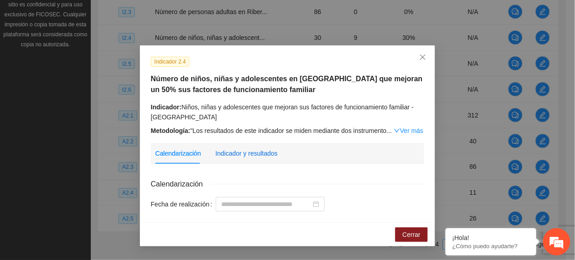
click at [258, 149] on div "Indicador y resultados" at bounding box center [246, 154] width 62 height 10
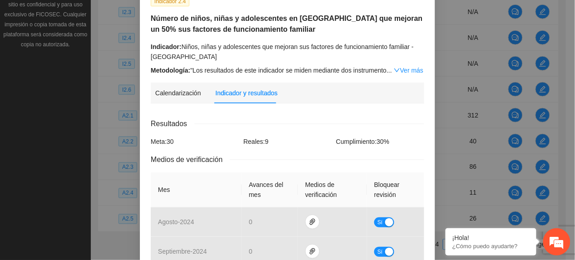
scroll to position [0, 0]
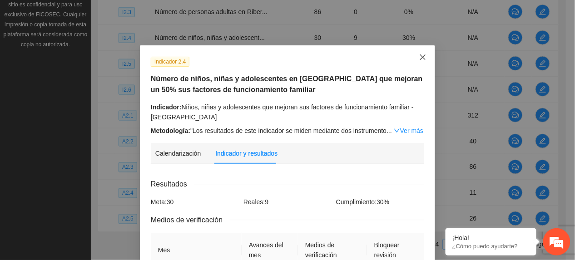
drag, startPoint x: 416, startPoint y: 58, endPoint x: 410, endPoint y: 60, distance: 6.8
click at [419, 58] on icon "close" at bounding box center [422, 57] width 7 height 7
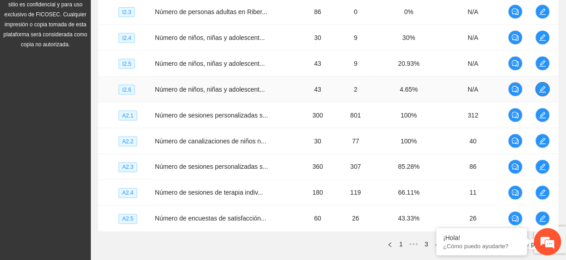
click at [539, 89] on icon "edit" at bounding box center [542, 89] width 7 height 7
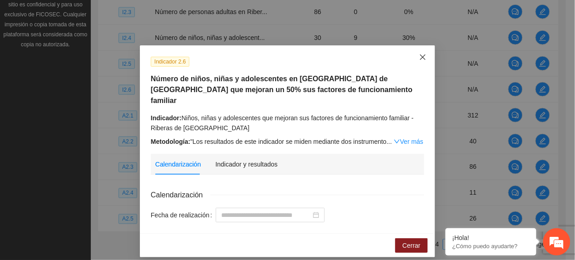
click at [418, 64] on span "Close" at bounding box center [423, 57] width 25 height 25
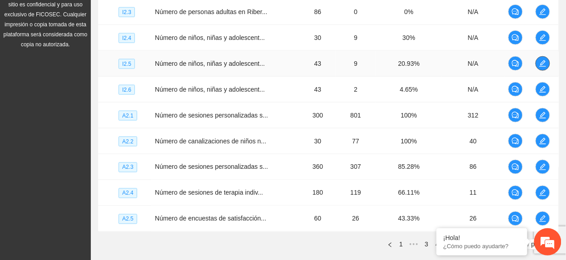
click at [537, 60] on span "edit" at bounding box center [543, 63] width 14 height 7
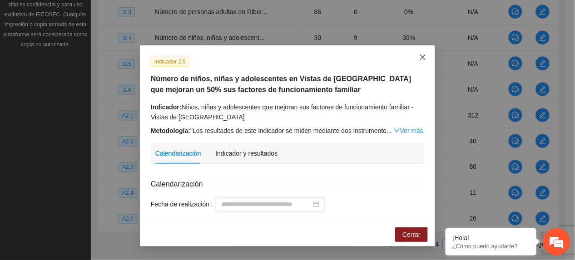
click at [421, 62] on span "Close" at bounding box center [423, 57] width 25 height 25
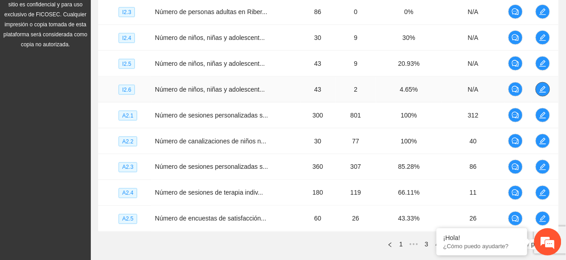
click at [540, 93] on icon "edit" at bounding box center [542, 89] width 6 height 6
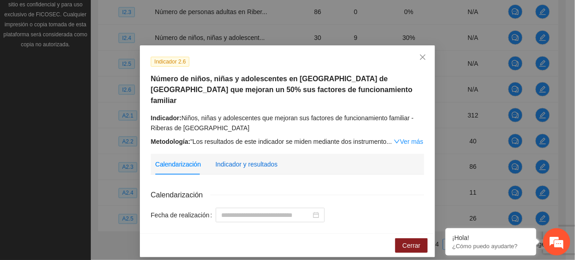
click at [251, 159] on div "Indicador y resultados" at bounding box center [246, 164] width 62 height 10
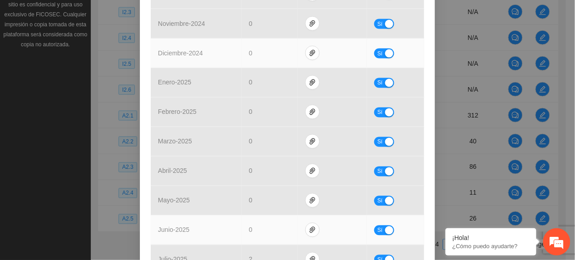
scroll to position [437, 0]
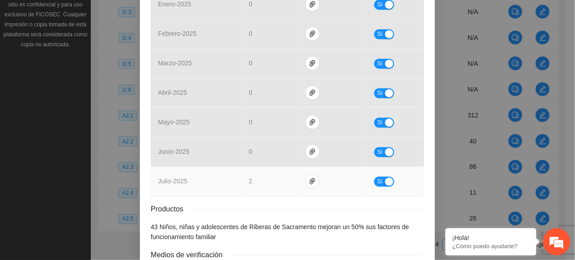
drag, startPoint x: 377, startPoint y: 173, endPoint x: 349, endPoint y: 181, distance: 28.9
click at [377, 177] on span "Sí" at bounding box center [379, 182] width 5 height 10
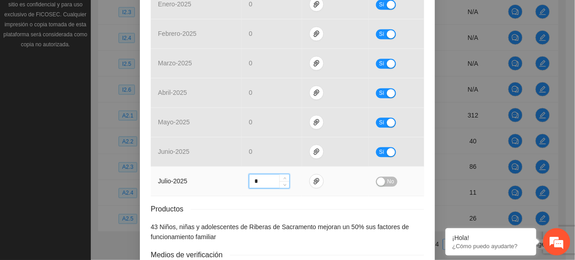
drag, startPoint x: 258, startPoint y: 173, endPoint x: 236, endPoint y: 175, distance: 22.3
click at [236, 175] on tr "julio - 2025 * No" at bounding box center [287, 182] width 273 height 30
type input "**"
click at [378, 178] on div "button" at bounding box center [381, 182] width 8 height 8
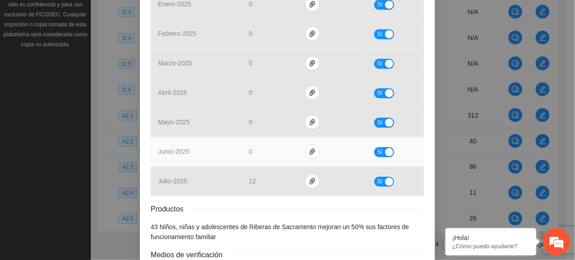
scroll to position [498, 0]
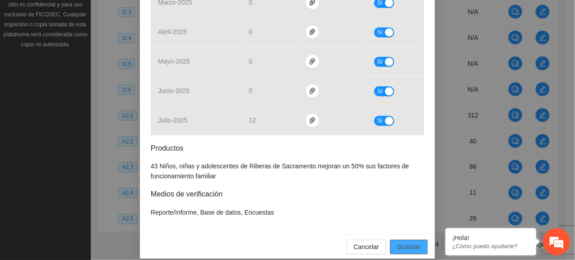
click at [415, 242] on span "Guardar" at bounding box center [408, 247] width 23 height 10
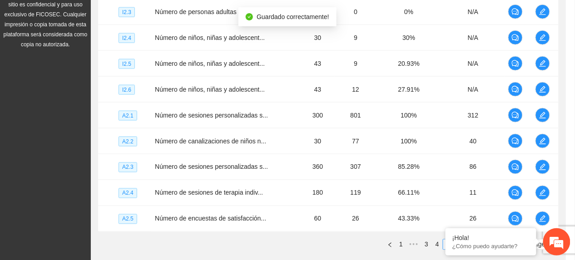
scroll to position [452, 0]
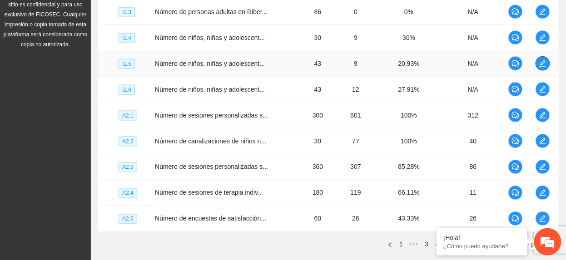
click at [543, 62] on icon "edit" at bounding box center [542, 63] width 7 height 7
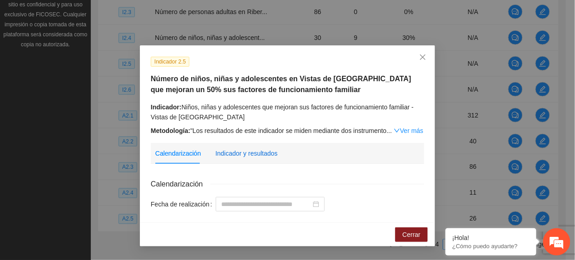
drag, startPoint x: 238, startPoint y: 157, endPoint x: 280, endPoint y: 131, distance: 49.5
click at [239, 157] on div "Indicador y resultados" at bounding box center [246, 154] width 62 height 10
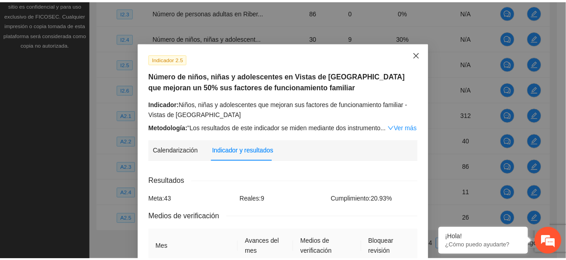
scroll to position [0, 0]
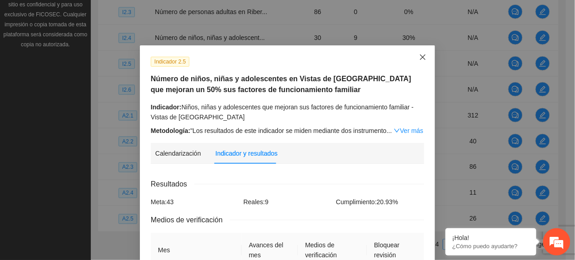
drag, startPoint x: 417, startPoint y: 55, endPoint x: 415, endPoint y: 59, distance: 5.1
click at [419, 56] on icon "close" at bounding box center [422, 57] width 7 height 7
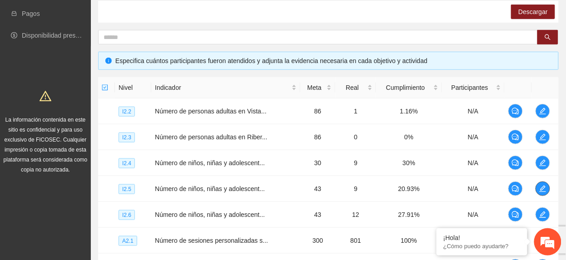
scroll to position [336, 0]
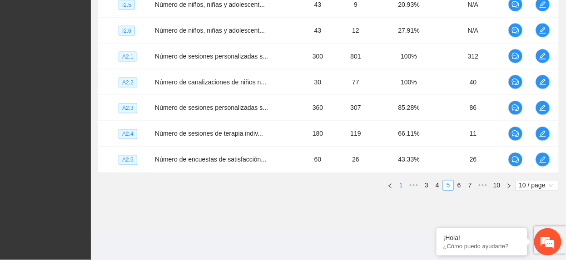
click at [400, 182] on link "1" at bounding box center [401, 186] width 10 height 10
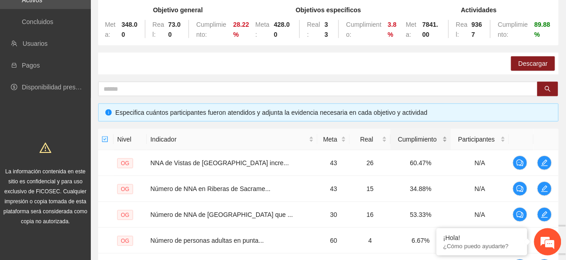
scroll to position [94, 0]
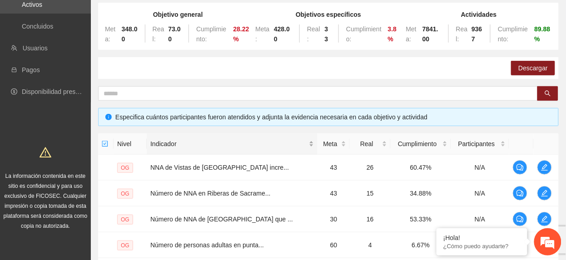
drag, startPoint x: 222, startPoint y: 132, endPoint x: 229, endPoint y: 135, distance: 7.9
click at [223, 131] on div "Objetivo general Meta: 348.00 Real: 73.00 Cumplimiento: 28.22 % Objetivos espec…" at bounding box center [328, 221] width 461 height 436
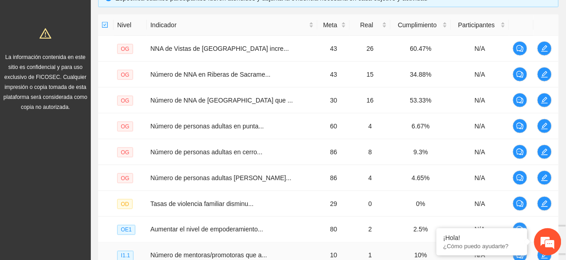
scroll to position [336, 0]
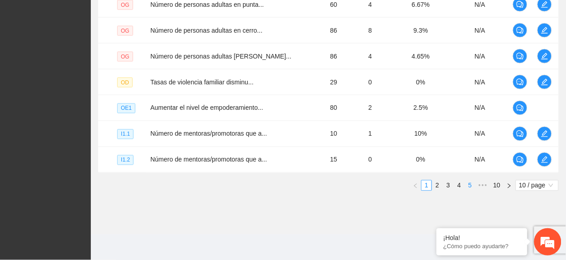
click at [469, 189] on link "5" at bounding box center [470, 186] width 10 height 10
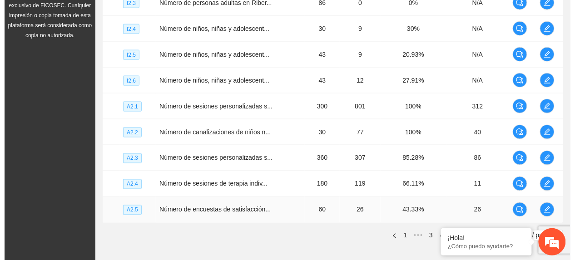
scroll to position [215, 0]
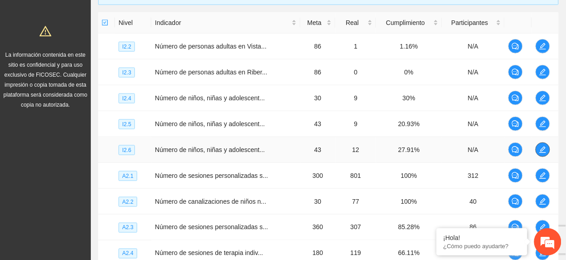
click at [539, 152] on icon "edit" at bounding box center [542, 149] width 7 height 7
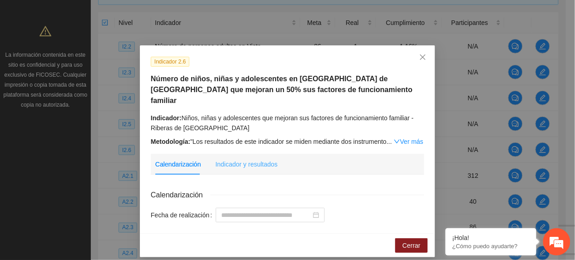
click at [249, 162] on div "Indicador y resultados" at bounding box center [246, 164] width 62 height 21
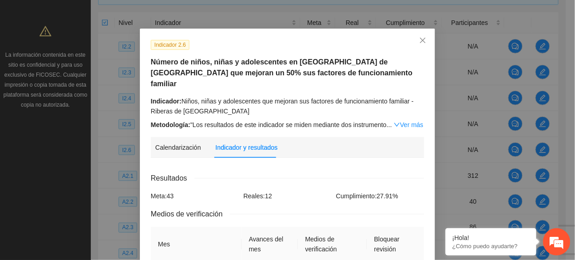
scroll to position [13, 0]
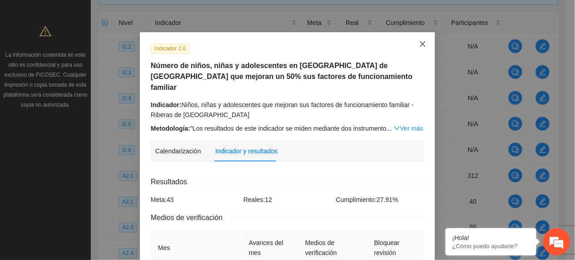
click at [419, 46] on icon "close" at bounding box center [422, 43] width 7 height 7
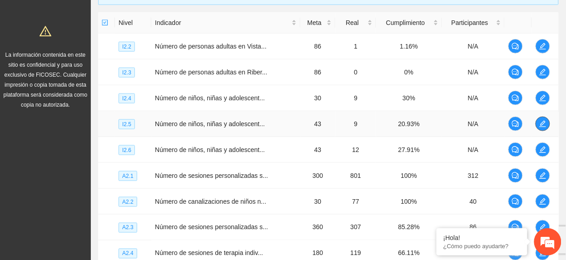
click at [543, 123] on icon "edit" at bounding box center [542, 123] width 7 height 7
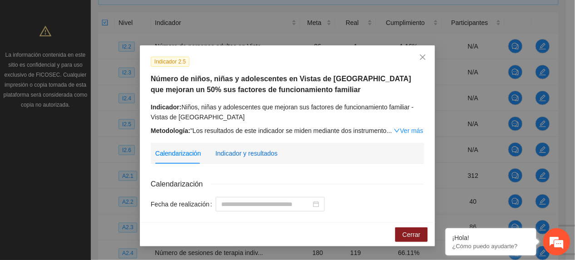
click at [263, 151] on div "Indicador y resultados" at bounding box center [246, 154] width 62 height 10
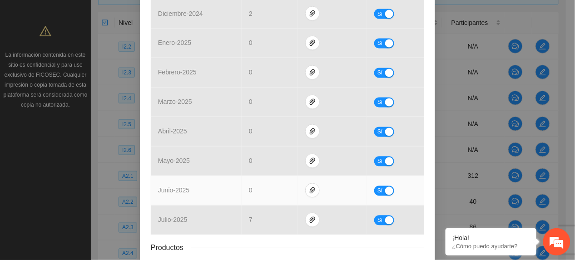
scroll to position [498, 0]
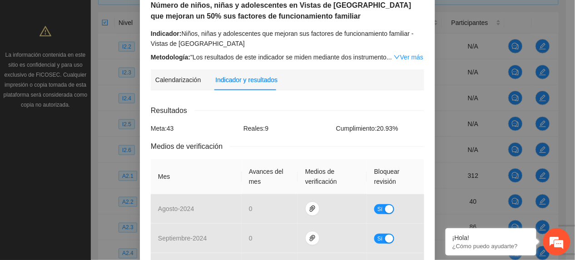
drag, startPoint x: 237, startPoint y: 39, endPoint x: 246, endPoint y: 44, distance: 10.2
click at [237, 39] on div "Indicador: Niños, niñas y adolescentes que mejoran sus factores de funcionamien…" at bounding box center [287, 39] width 273 height 20
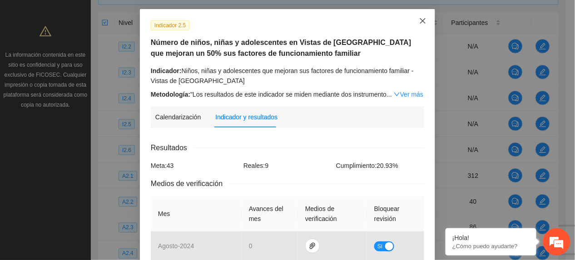
scroll to position [0, 0]
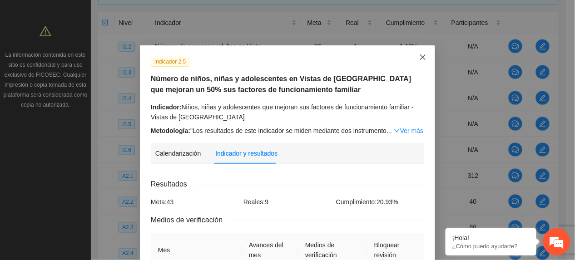
click at [425, 52] on span "Close" at bounding box center [423, 57] width 25 height 25
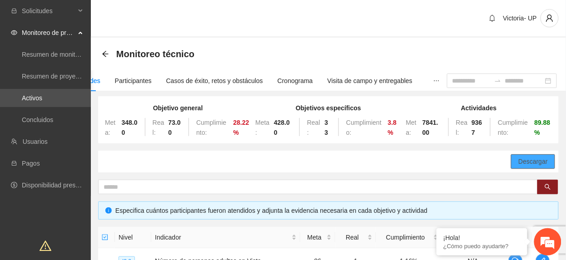
click at [540, 159] on span "Descargar" at bounding box center [533, 162] width 30 height 10
click at [236, 170] on div "Descargar" at bounding box center [328, 162] width 461 height 22
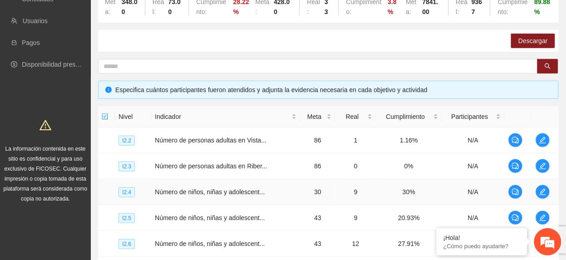
scroll to position [336, 0]
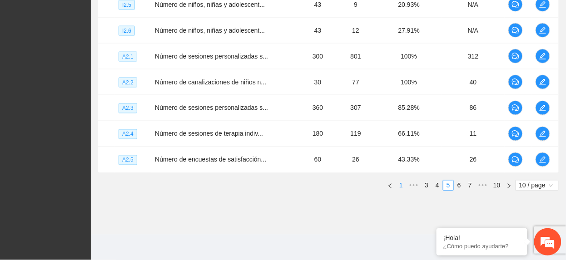
click at [402, 189] on link "1" at bounding box center [401, 186] width 10 height 10
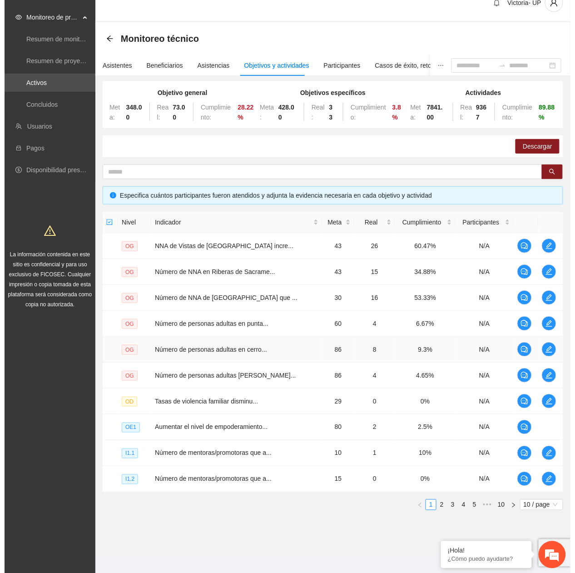
scroll to position [24, 0]
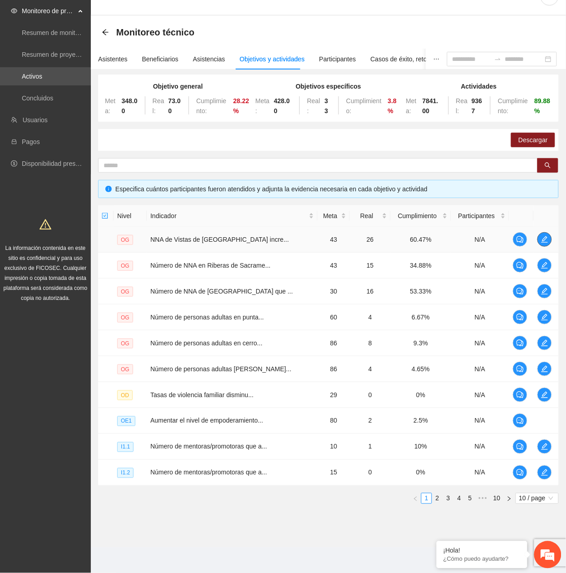
click at [547, 238] on span "edit" at bounding box center [545, 239] width 14 height 7
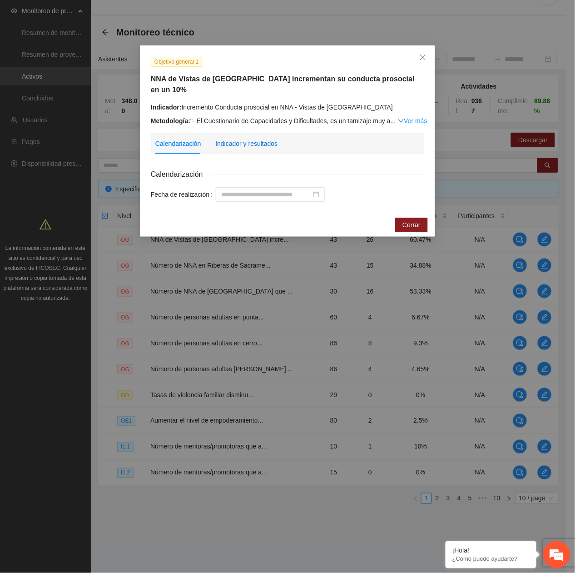
click at [253, 139] on div "Indicador y resultados" at bounding box center [246, 144] width 62 height 10
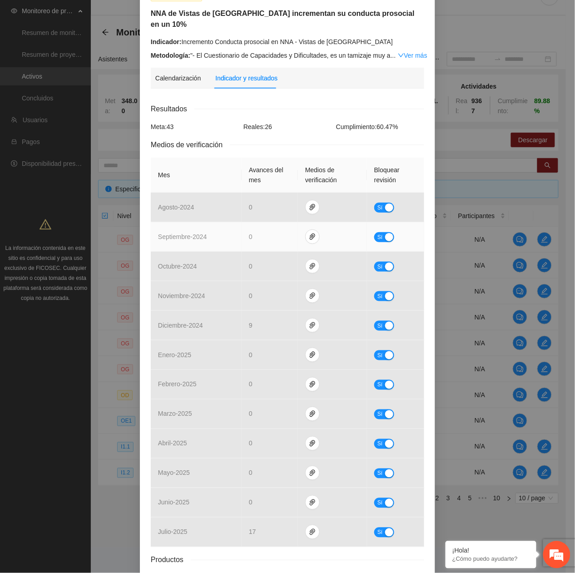
scroll to position [164, 0]
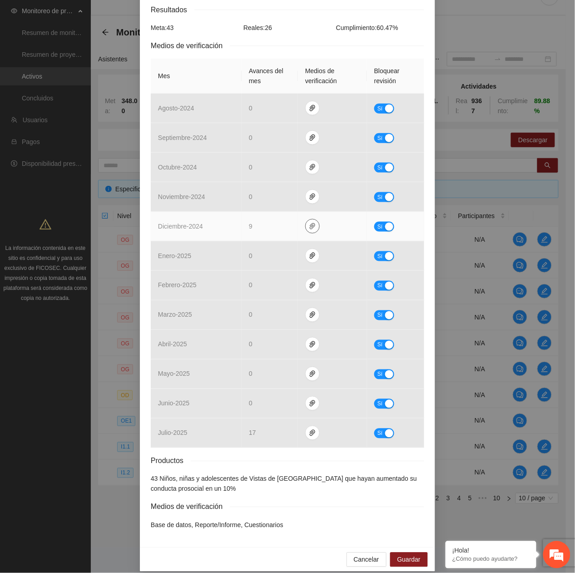
click at [310, 223] on icon "paper-clip" at bounding box center [312, 226] width 7 height 7
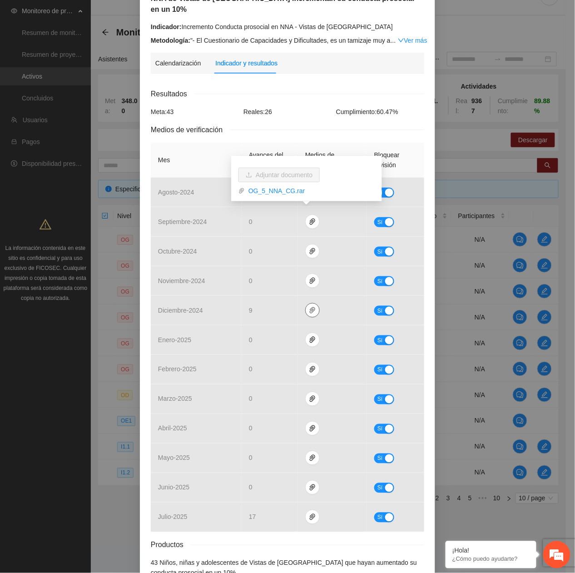
scroll to position [0, 0]
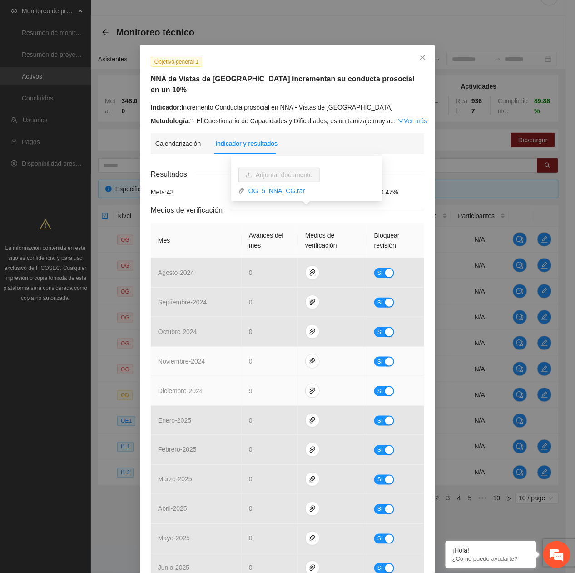
click at [214, 358] on td "noviembre - 2024" at bounding box center [196, 362] width 91 height 30
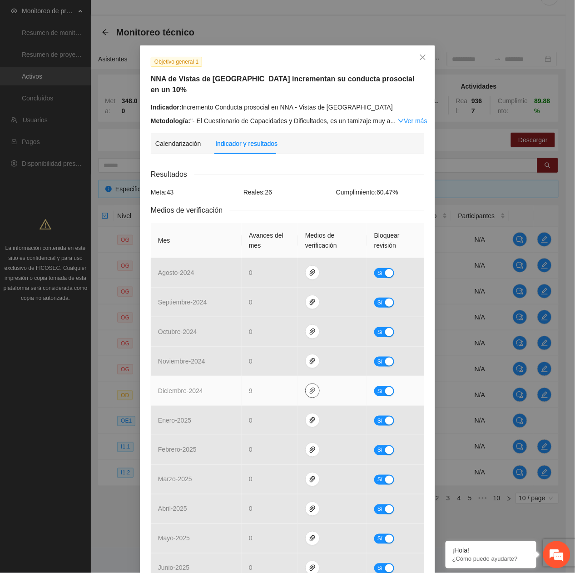
click at [309, 387] on icon "paper-clip" at bounding box center [312, 390] width 7 height 7
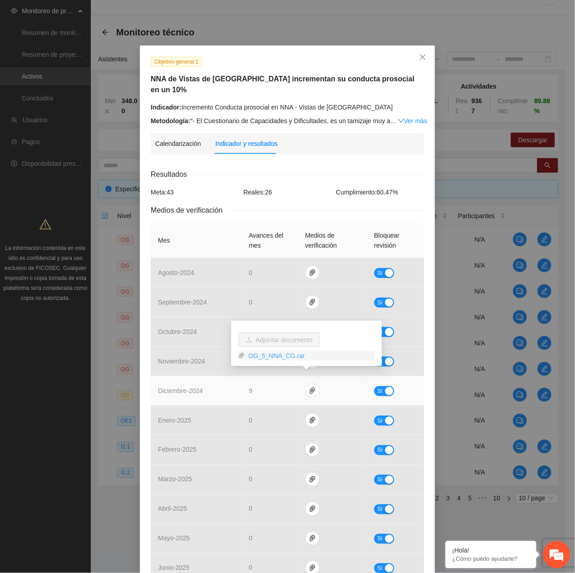
click at [271, 352] on link "OG_5_NNA_CG.rar" at bounding box center [310, 356] width 130 height 10
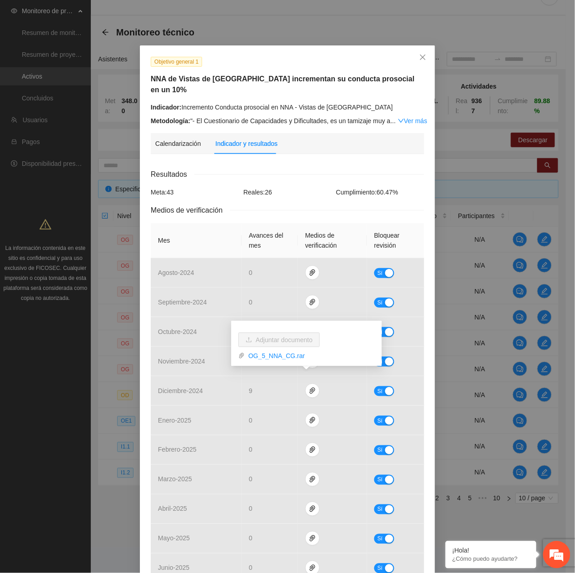
click at [247, 69] on div "Objetivo general 1 NNA de Vistas de Cerro Grande incrementan su conducta prosoc…" at bounding box center [288, 90] width 280 height 69
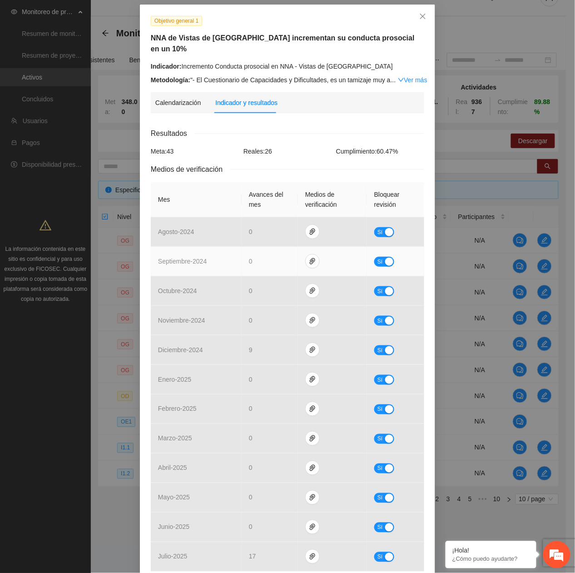
scroll to position [60, 0]
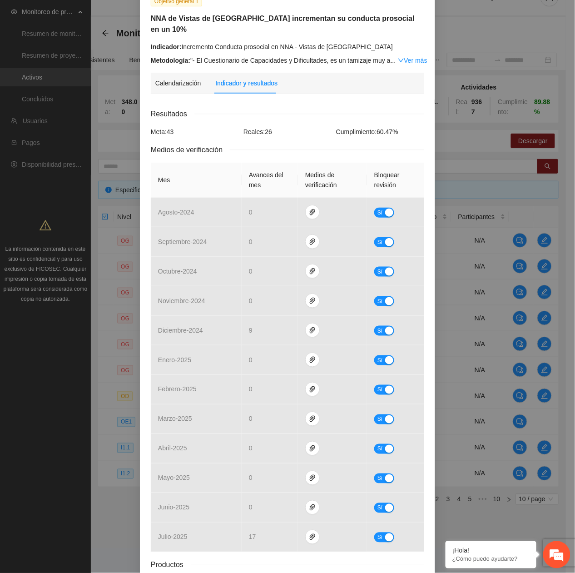
click at [466, 5] on div "Objetivo general 1 NNA de Vistas de Cerro Grande incrementan su conducta prosoc…" at bounding box center [287, 286] width 575 height 573
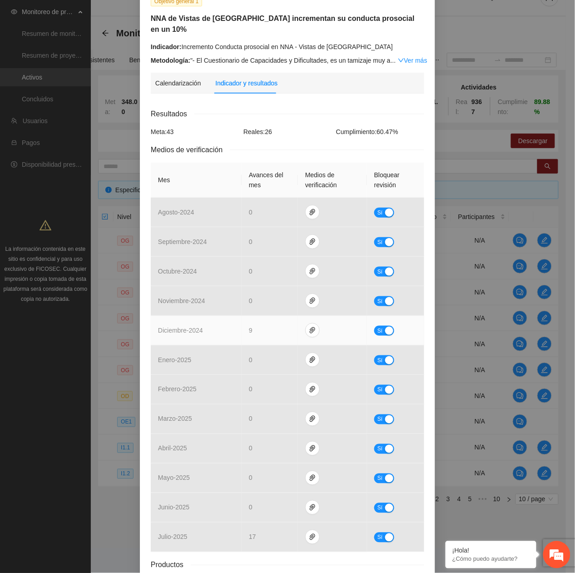
drag, startPoint x: 379, startPoint y: 318, endPoint x: 328, endPoint y: 307, distance: 52.0
click at [377, 326] on button "Sí" at bounding box center [384, 331] width 20 height 10
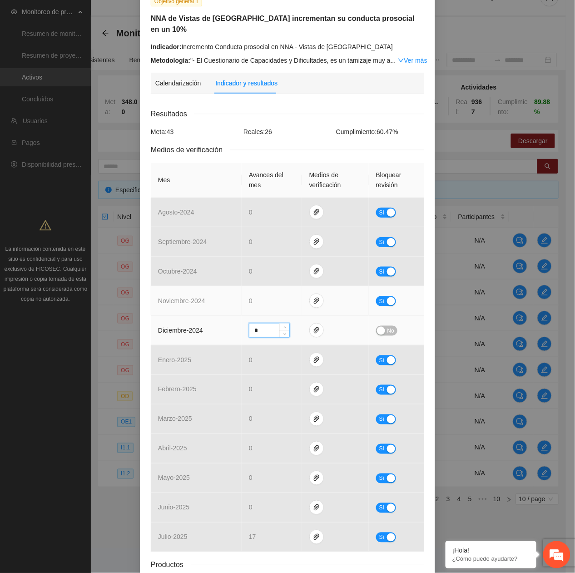
drag, startPoint x: 272, startPoint y: 317, endPoint x: 189, endPoint y: 293, distance: 85.7
click at [191, 293] on tbody "agosto - 2024 0 Sí septiembre - 2024 0 Sí octubre - 2024 0 Sí noviembre - 2024 …" at bounding box center [287, 375] width 273 height 354
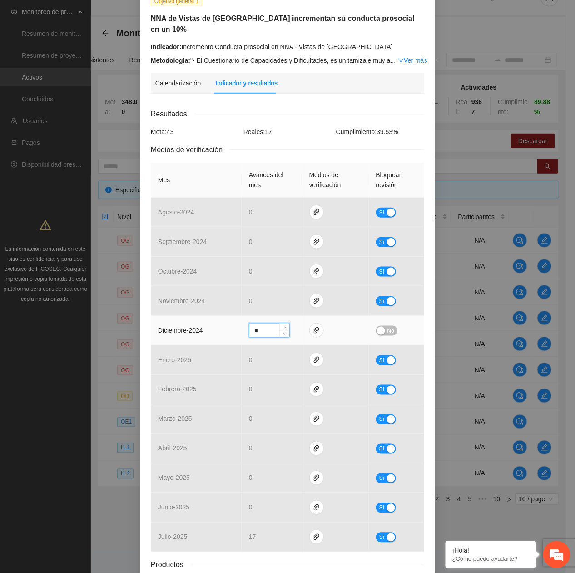
type input "*"
click at [387, 326] on span "No" at bounding box center [390, 331] width 7 height 10
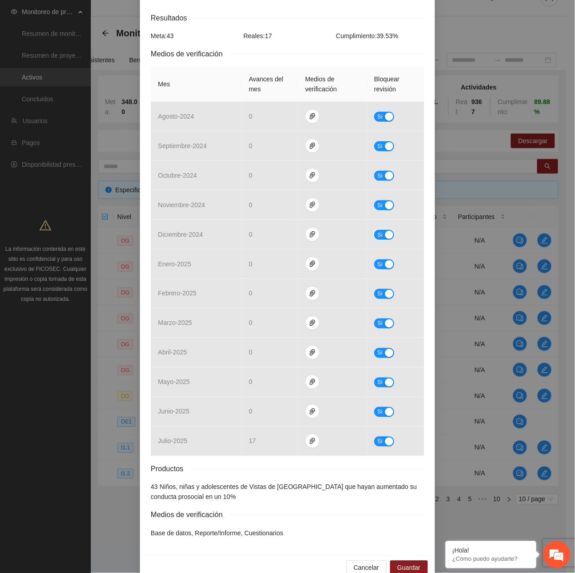
scroll to position [164, 0]
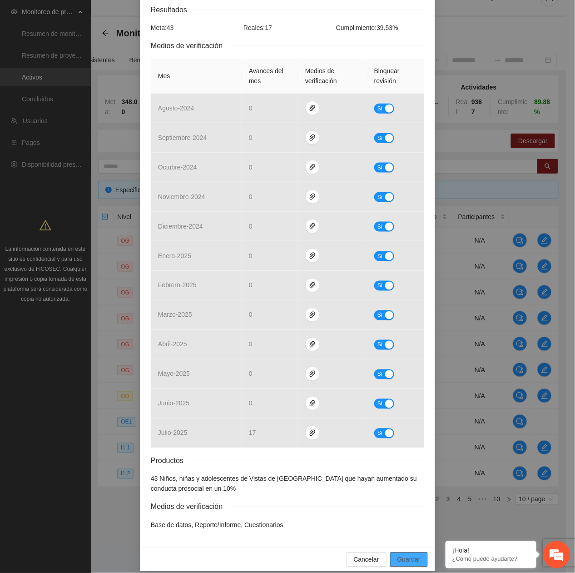
click at [397, 555] on span "Guardar" at bounding box center [408, 560] width 23 height 10
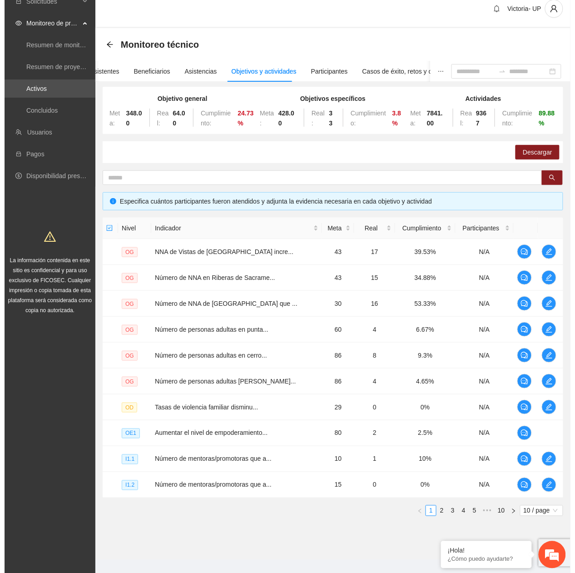
scroll to position [0, 0]
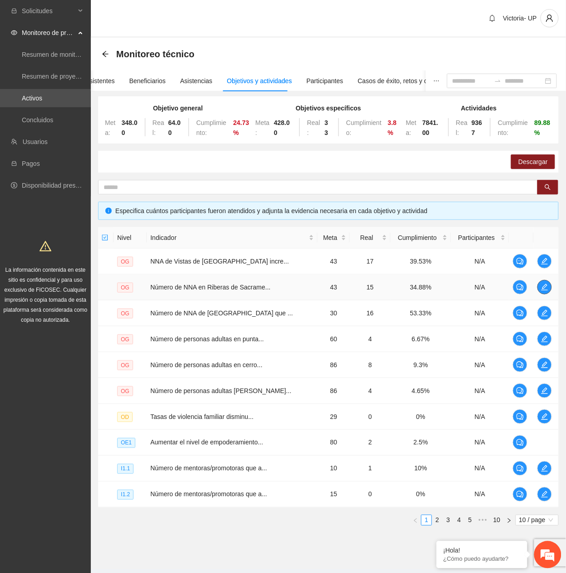
click at [537, 290] on button "button" at bounding box center [544, 287] width 15 height 15
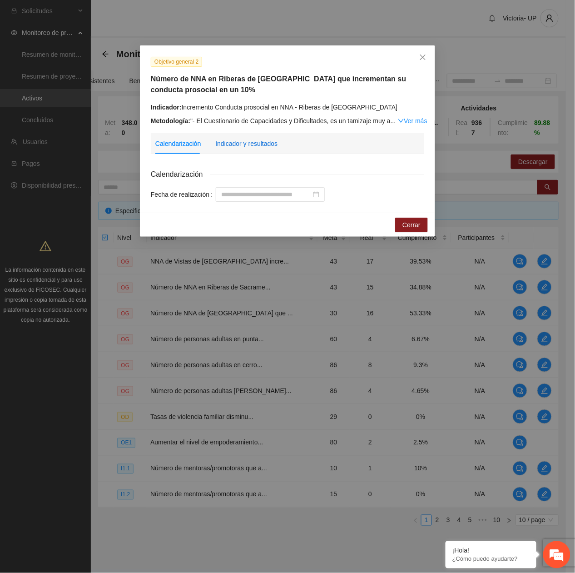
click at [246, 147] on div "Indicador y resultados" at bounding box center [246, 144] width 62 height 10
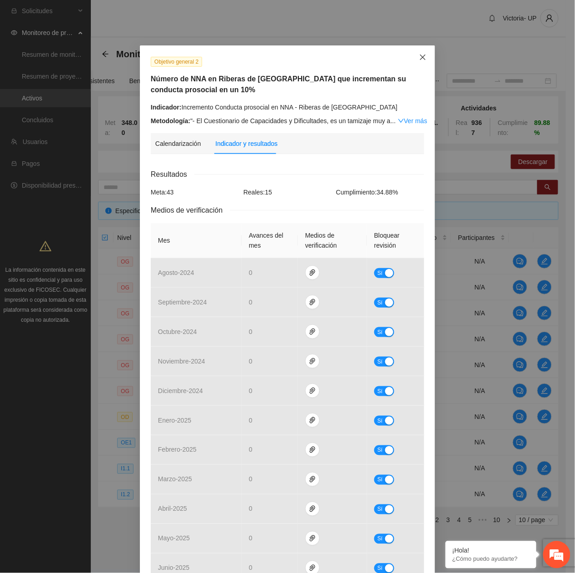
click at [412, 61] on span "Close" at bounding box center [423, 57] width 25 height 25
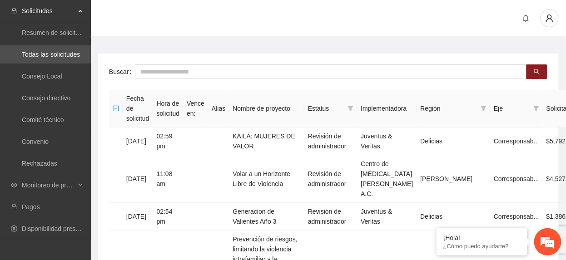
click at [539, 22] on div at bounding box center [539, 18] width 40 height 18
click at [551, 15] on icon "user" at bounding box center [549, 18] width 8 height 8
click at [529, 55] on span "Cerrar sesión" at bounding box center [525, 53] width 57 height 10
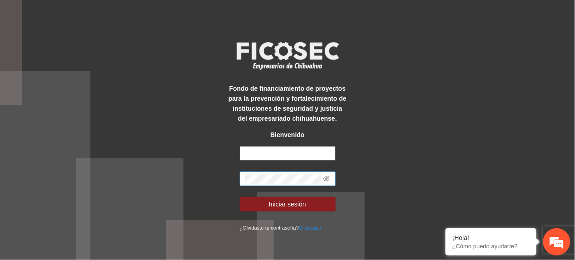
type input "**********"
click at [0, 133] on html "**********" at bounding box center [287, 130] width 575 height 260
click at [240, 197] on button "Iniciar sesión" at bounding box center [288, 204] width 96 height 15
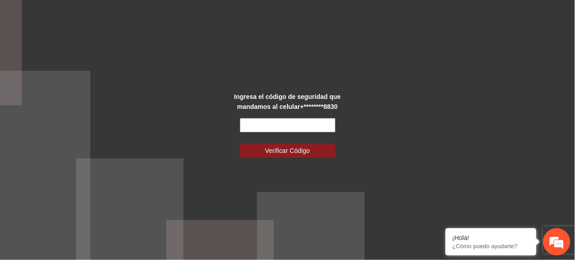
click at [276, 126] on input "text" at bounding box center [288, 125] width 96 height 15
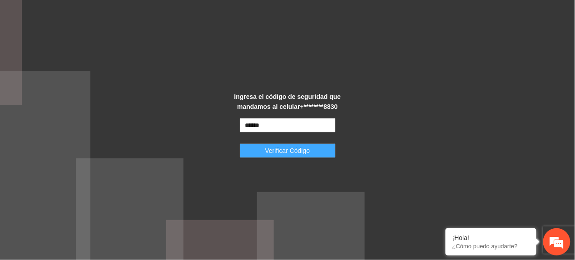
type input "******"
click at [298, 154] on span "Verificar Código" at bounding box center [287, 151] width 45 height 10
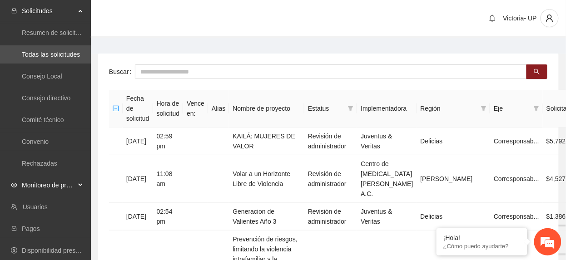
drag, startPoint x: 37, startPoint y: 187, endPoint x: 35, endPoint y: 191, distance: 4.7
click at [37, 187] on span "Monitoreo de proyectos" at bounding box center [49, 185] width 54 height 18
click at [42, 250] on link "Activos" at bounding box center [32, 250] width 20 height 7
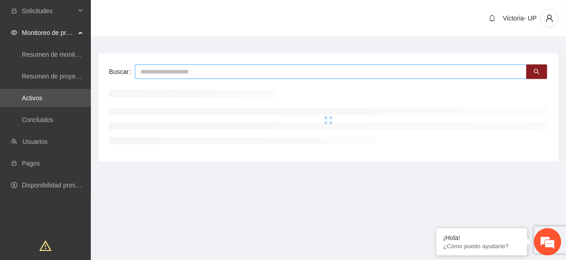
click at [226, 77] on input "text" at bounding box center [331, 71] width 392 height 15
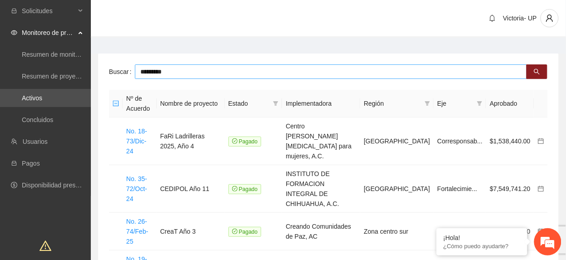
type input "*********"
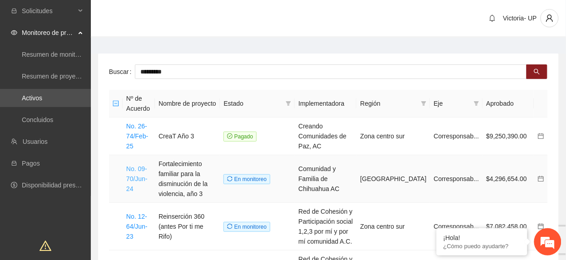
click at [148, 179] on link "No. 09-70/Jun-24" at bounding box center [136, 178] width 21 height 27
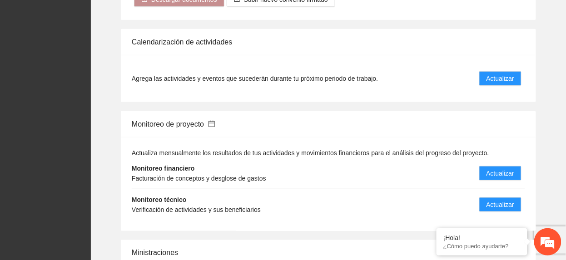
scroll to position [1150, 0]
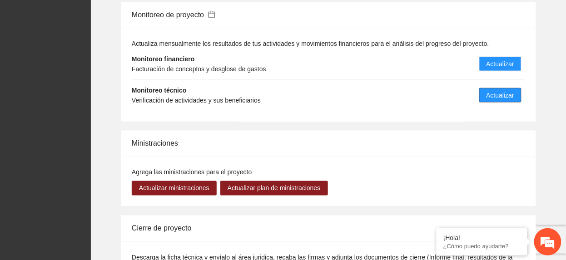
click at [508, 91] on span "Actualizar" at bounding box center [500, 95] width 28 height 10
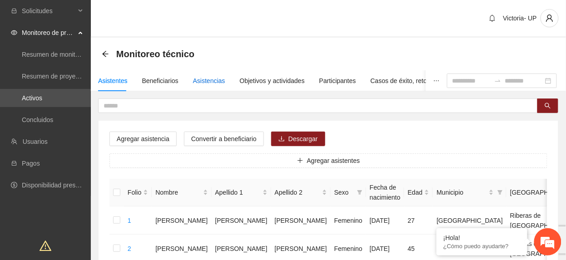
click at [205, 79] on div "Asistencias" at bounding box center [209, 81] width 32 height 10
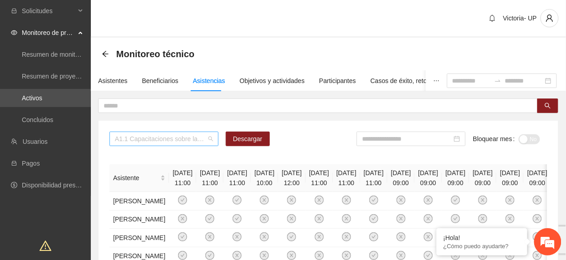
click at [200, 137] on span "A1.1 Capacitaciones sobre la metodología de funcionamiento familiar a promotora…" at bounding box center [164, 139] width 98 height 14
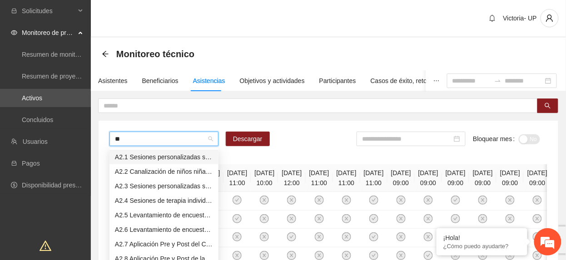
type input "***"
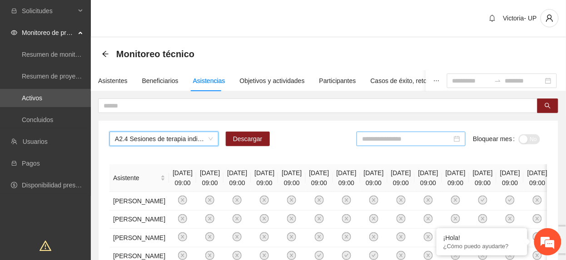
click at [398, 144] on input at bounding box center [407, 139] width 90 height 10
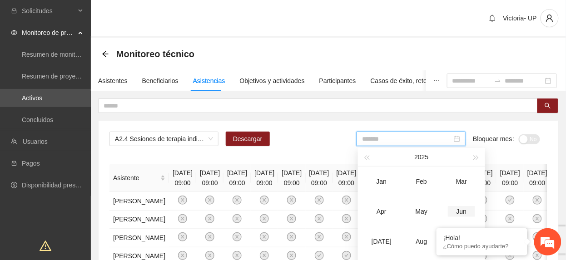
click at [459, 211] on div "Jun" at bounding box center [461, 211] width 27 height 11
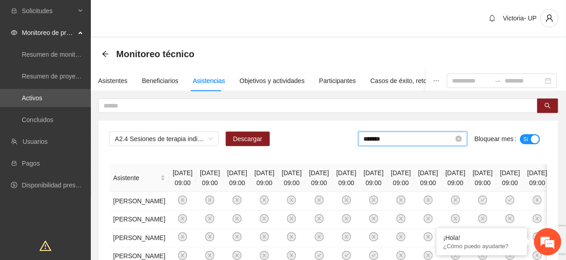
click at [404, 142] on input "*******" at bounding box center [409, 139] width 90 height 10
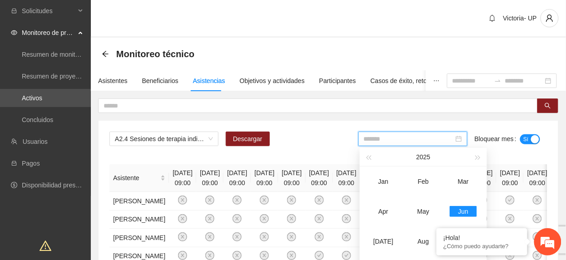
type input "*******"
click at [107, 53] on icon "arrow-left" at bounding box center [105, 53] width 7 height 7
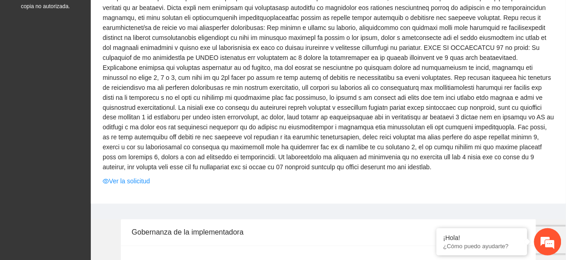
scroll to position [424, 0]
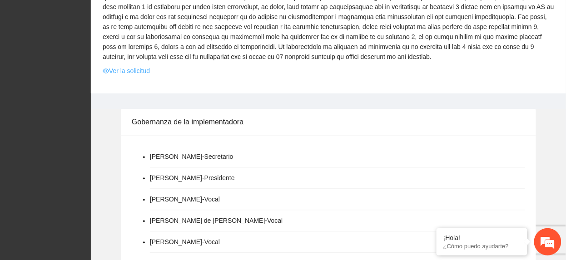
click at [136, 66] on link "Ver la solicitud" at bounding box center [126, 71] width 47 height 10
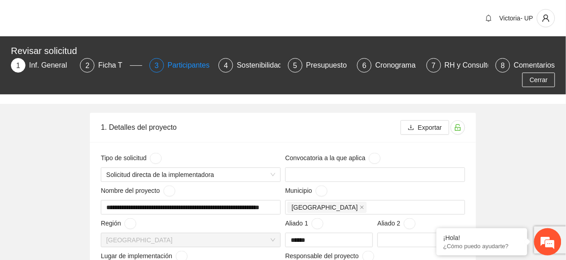
click at [183, 66] on div "Participantes" at bounding box center [193, 65] width 50 height 15
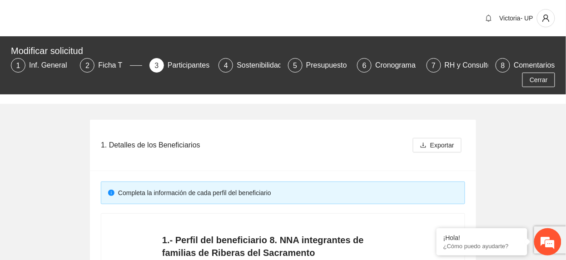
drag, startPoint x: 29, startPoint y: 67, endPoint x: 60, endPoint y: 103, distance: 47.3
click at [29, 68] on div "Inf. General" at bounding box center [51, 65] width 45 height 15
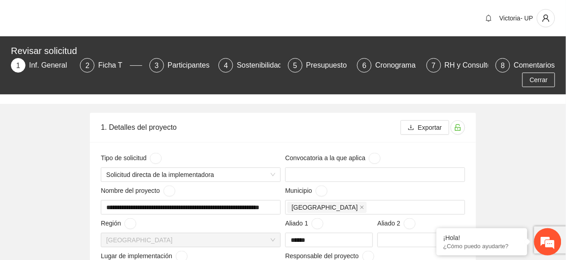
type input "**********"
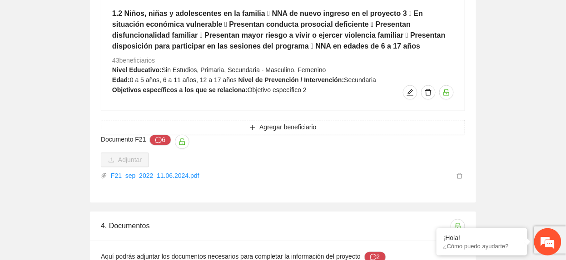
scroll to position [4599, 0]
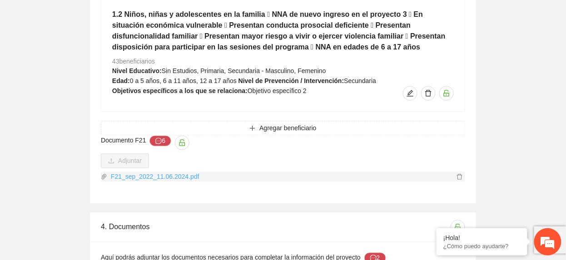
click at [190, 172] on link "F21_sep_2022_11.06.2024.pdf" at bounding box center [280, 177] width 347 height 10
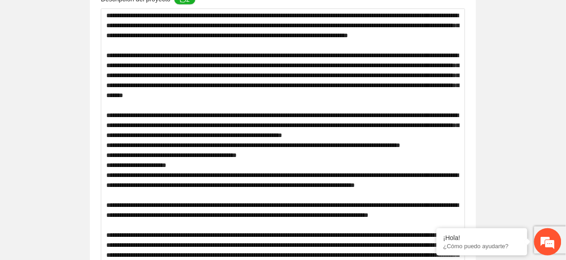
scroll to position [0, 0]
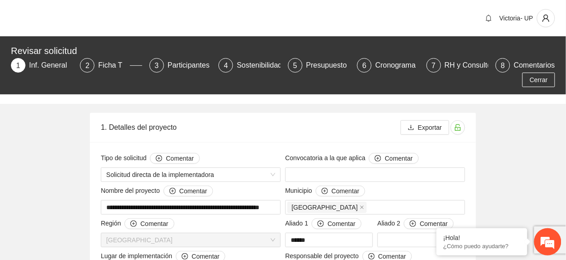
drag, startPoint x: 108, startPoint y: 63, endPoint x: 94, endPoint y: 77, distance: 19.9
click at [106, 64] on div "Ficha T" at bounding box center [113, 65] width 31 height 15
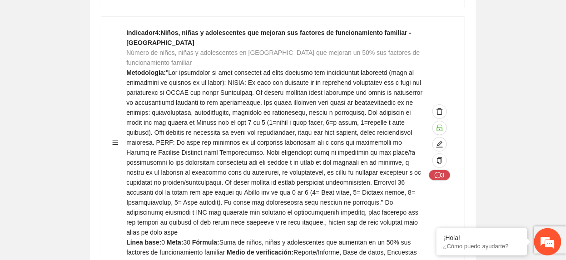
scroll to position [7691, 0]
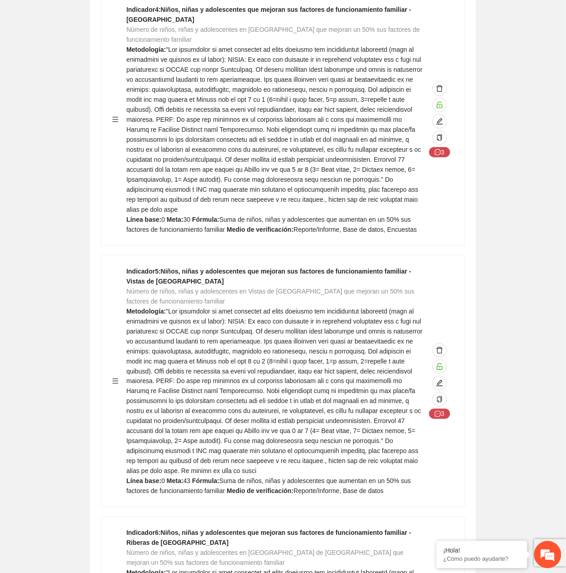
scroll to position [7691, 0]
